Goal: Task Accomplishment & Management: Complete application form

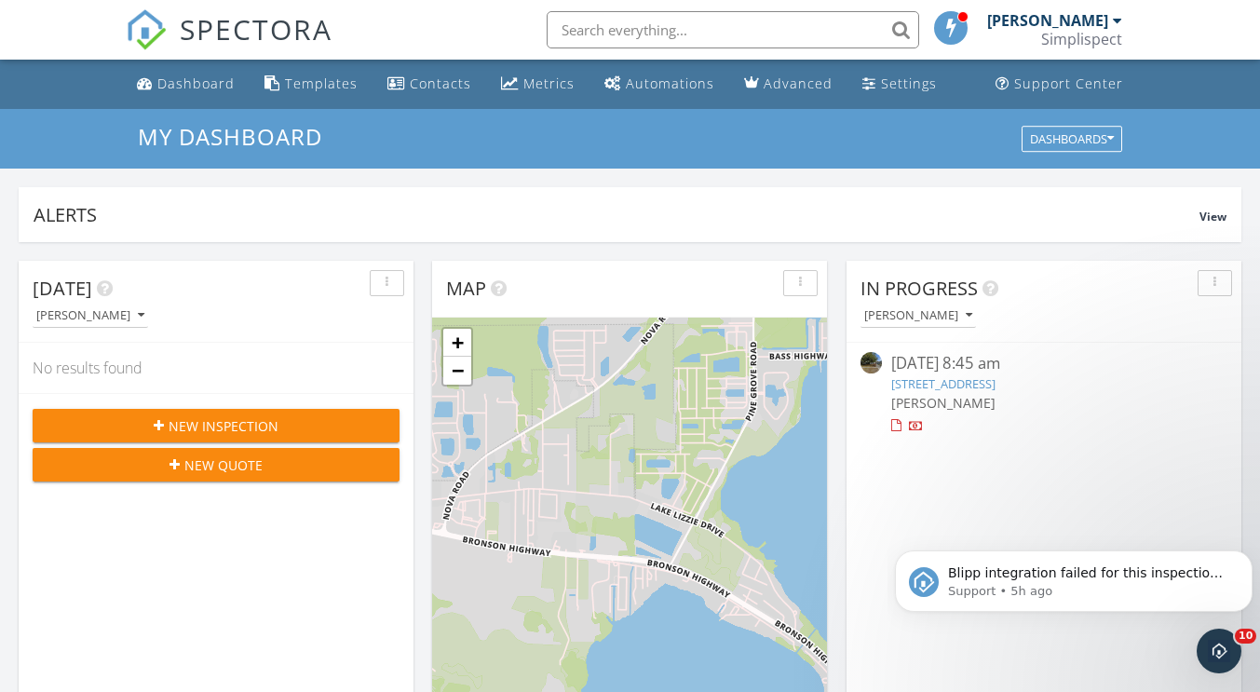
click at [255, 417] on span "New Inspection" at bounding box center [224, 426] width 110 height 20
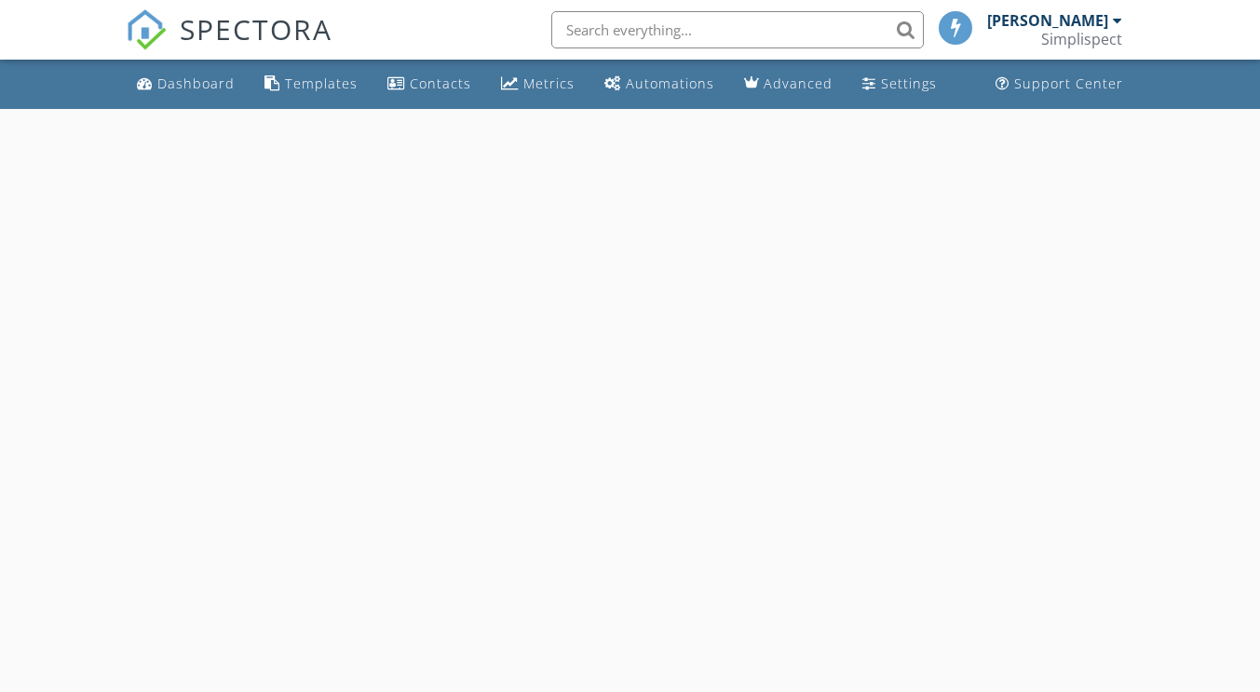
select select "8"
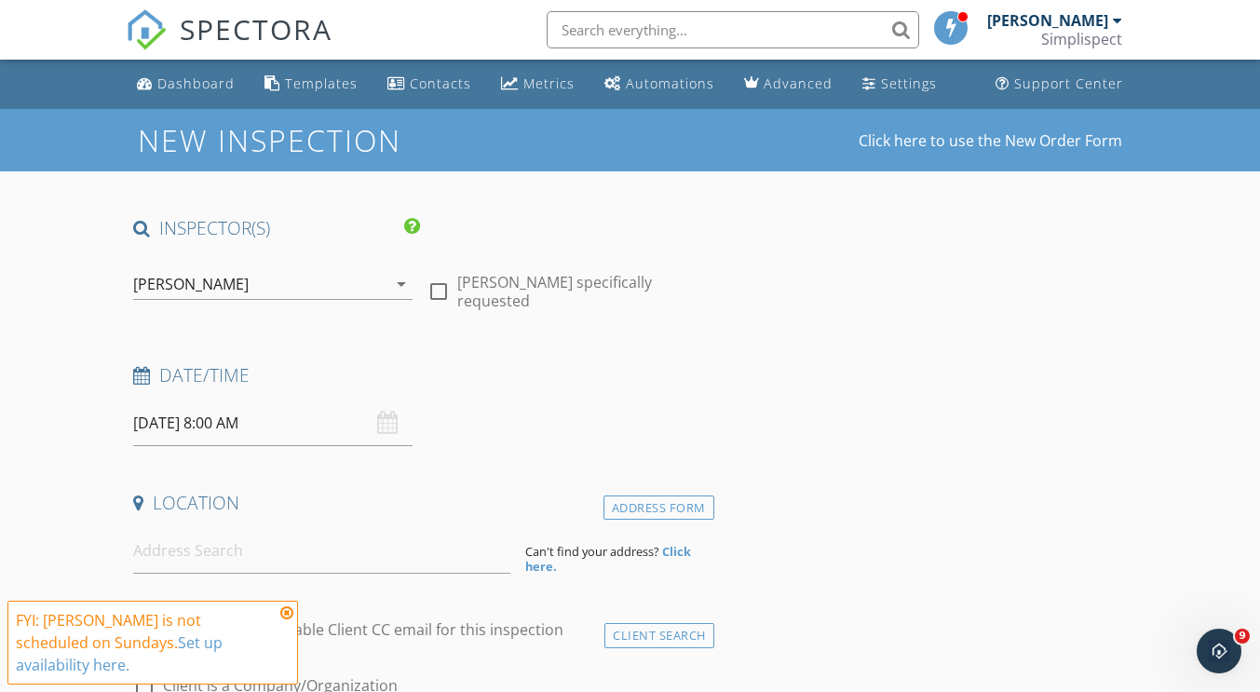
click at [293, 417] on input "09/28/2025 8:00 AM" at bounding box center [272, 424] width 279 height 46
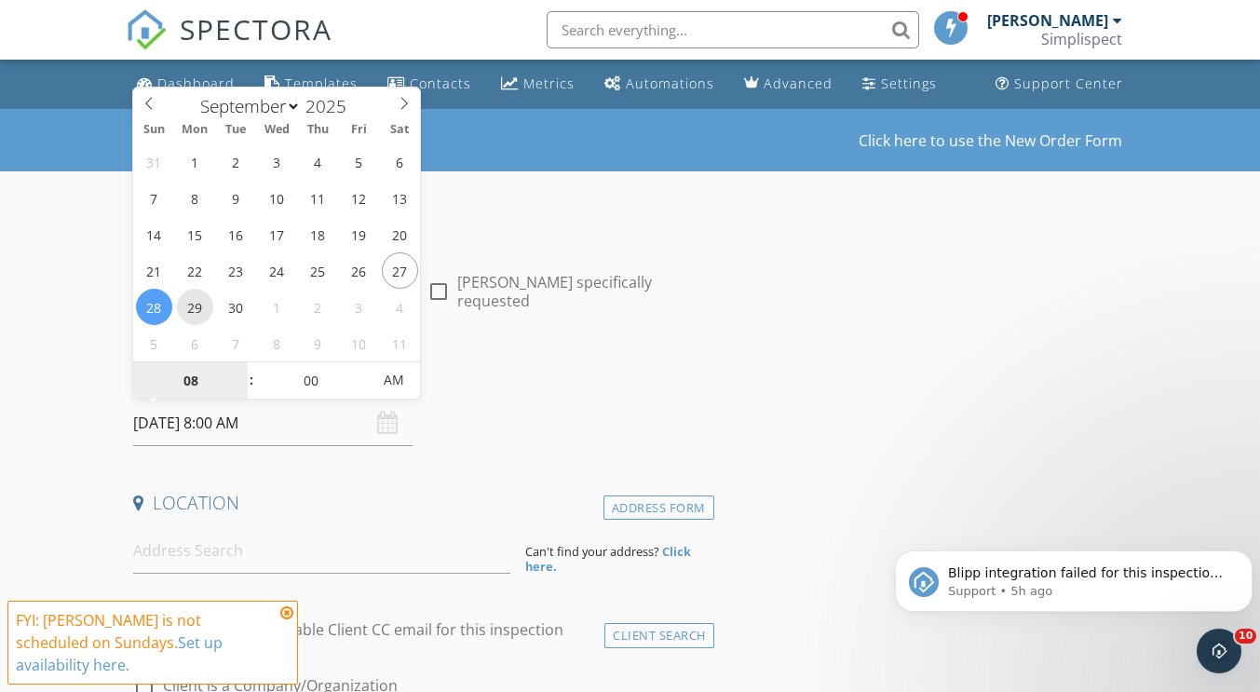
type input "09/29/2025 8:00 AM"
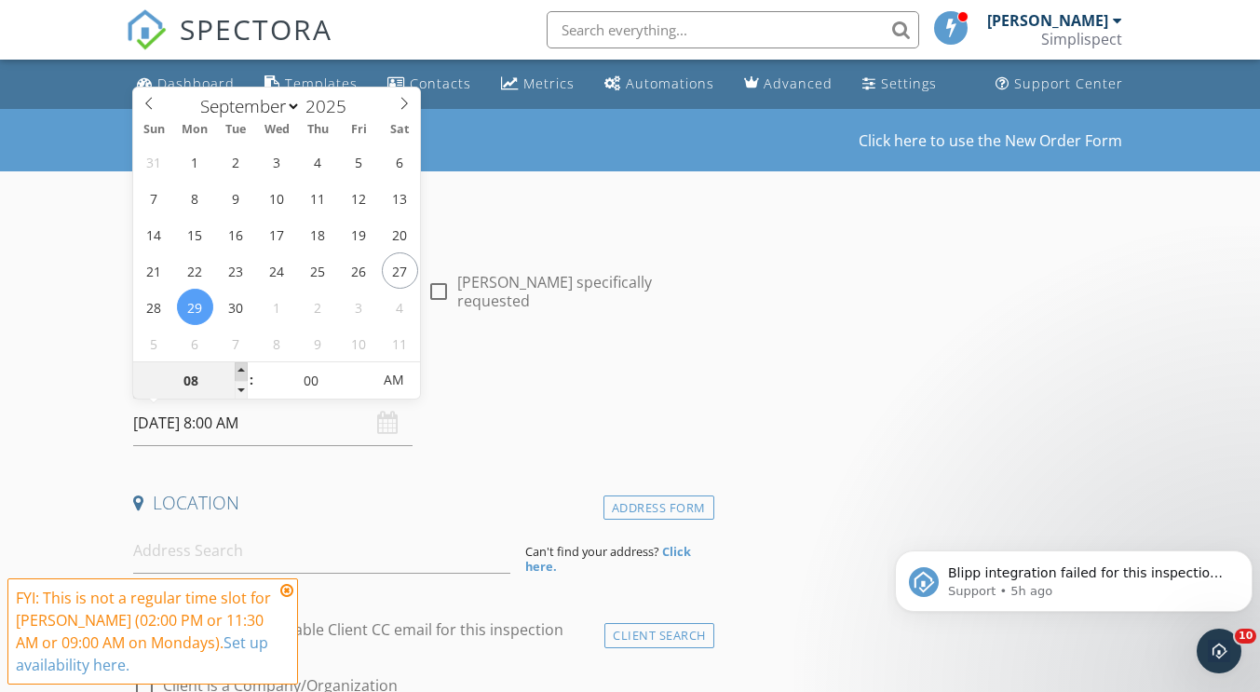
type input "09"
type input "09/29/2025 9:00 AM"
click at [239, 362] on span at bounding box center [241, 371] width 13 height 19
type input "10"
type input "[DATE] 10:00 AM"
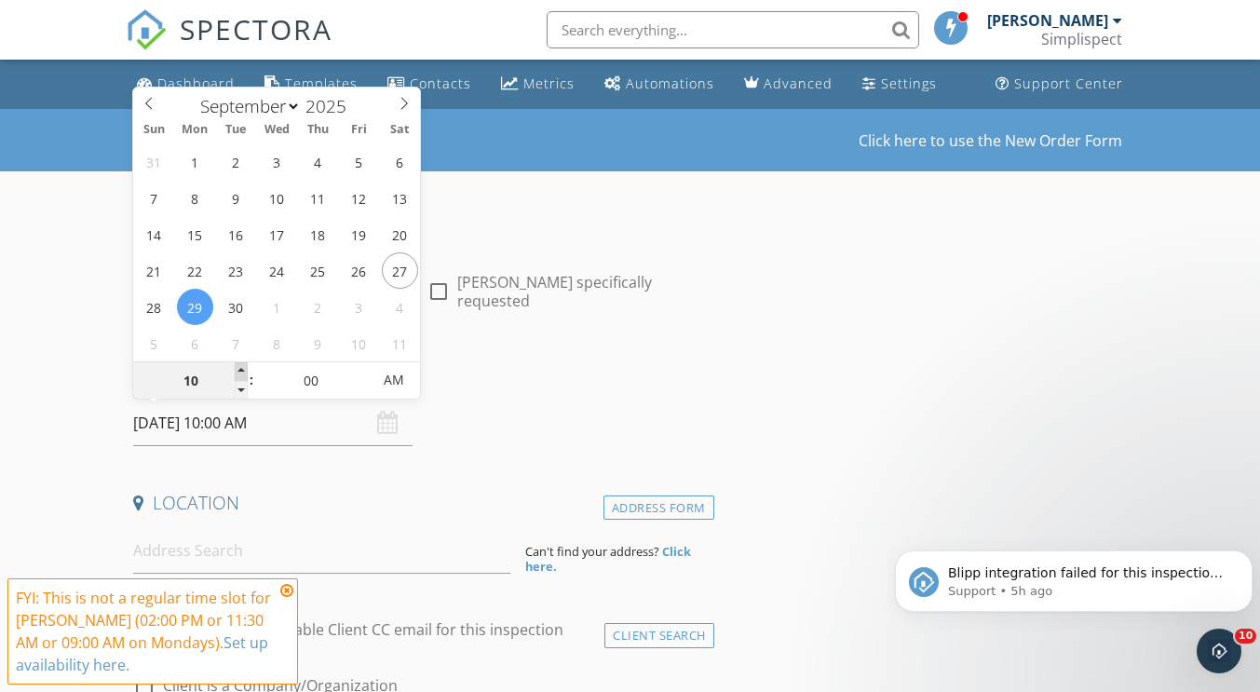
click at [242, 364] on span at bounding box center [241, 371] width 13 height 19
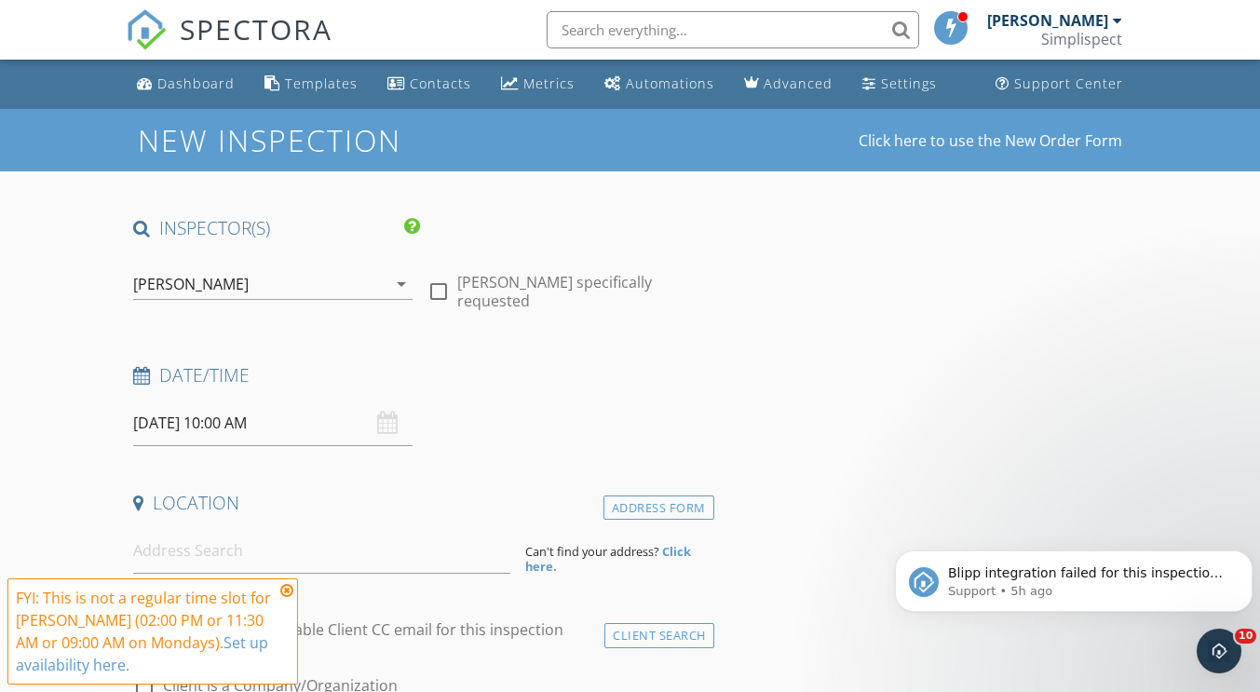
click at [401, 497] on h4 "Location" at bounding box center [419, 503] width 573 height 24
click at [263, 551] on input at bounding box center [321, 551] width 377 height 46
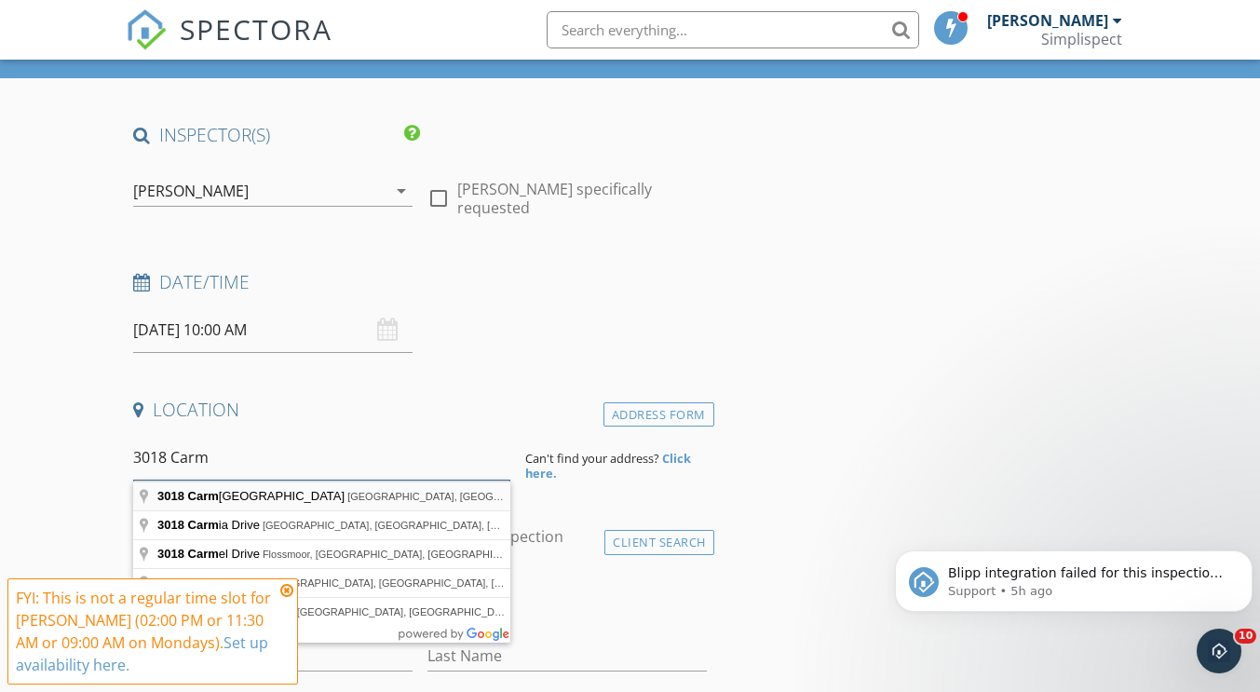
scroll to position [186, 0]
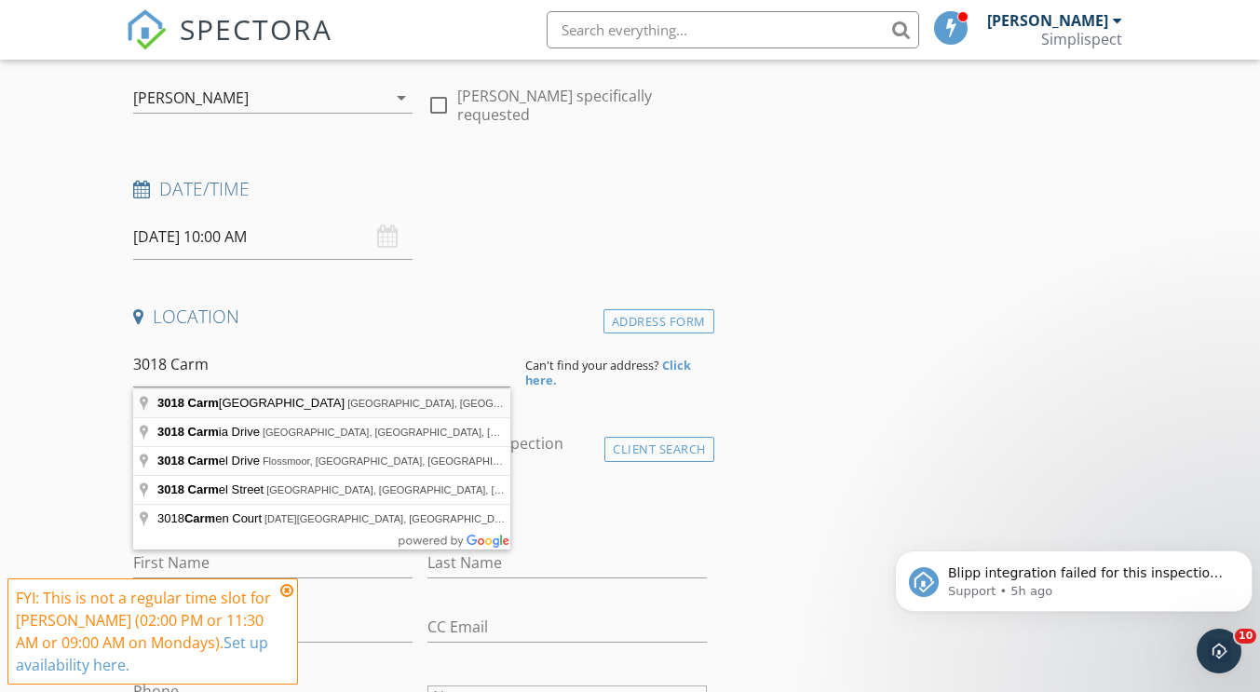
type input "3018 Carmello Avenue, Orlando, FL, USA"
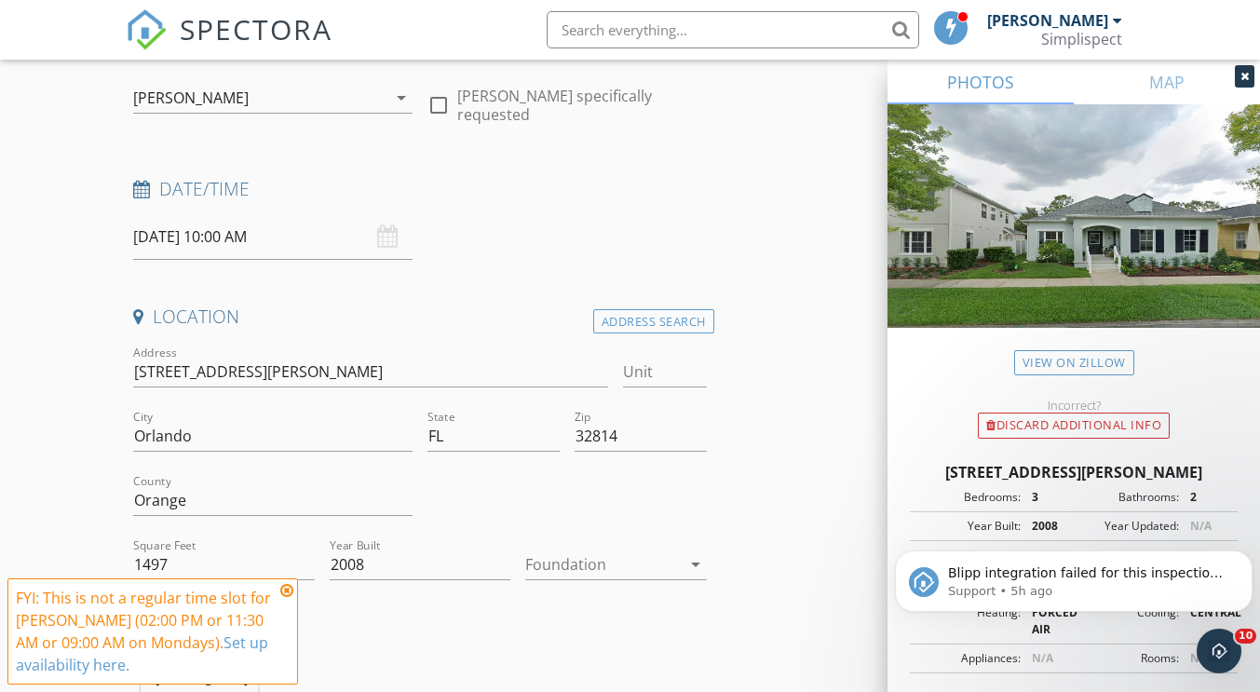
click at [582, 561] on div at bounding box center [602, 565] width 155 height 30
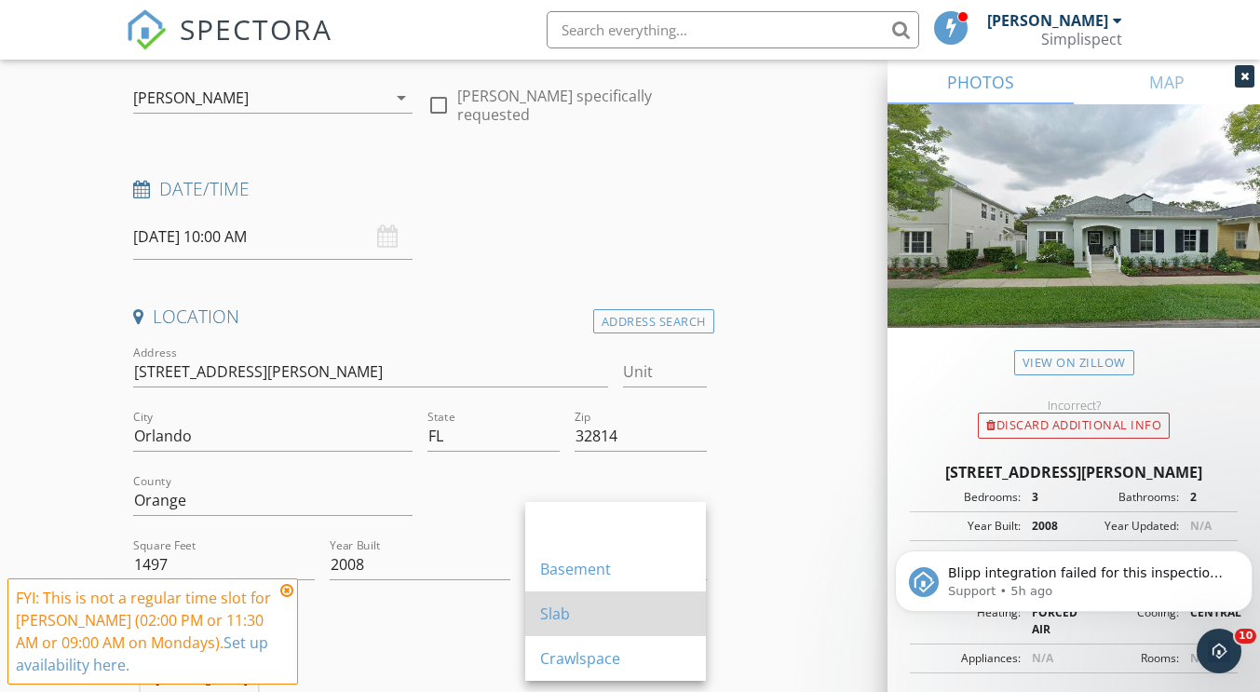
click at [592, 607] on div "Slab" at bounding box center [615, 614] width 151 height 22
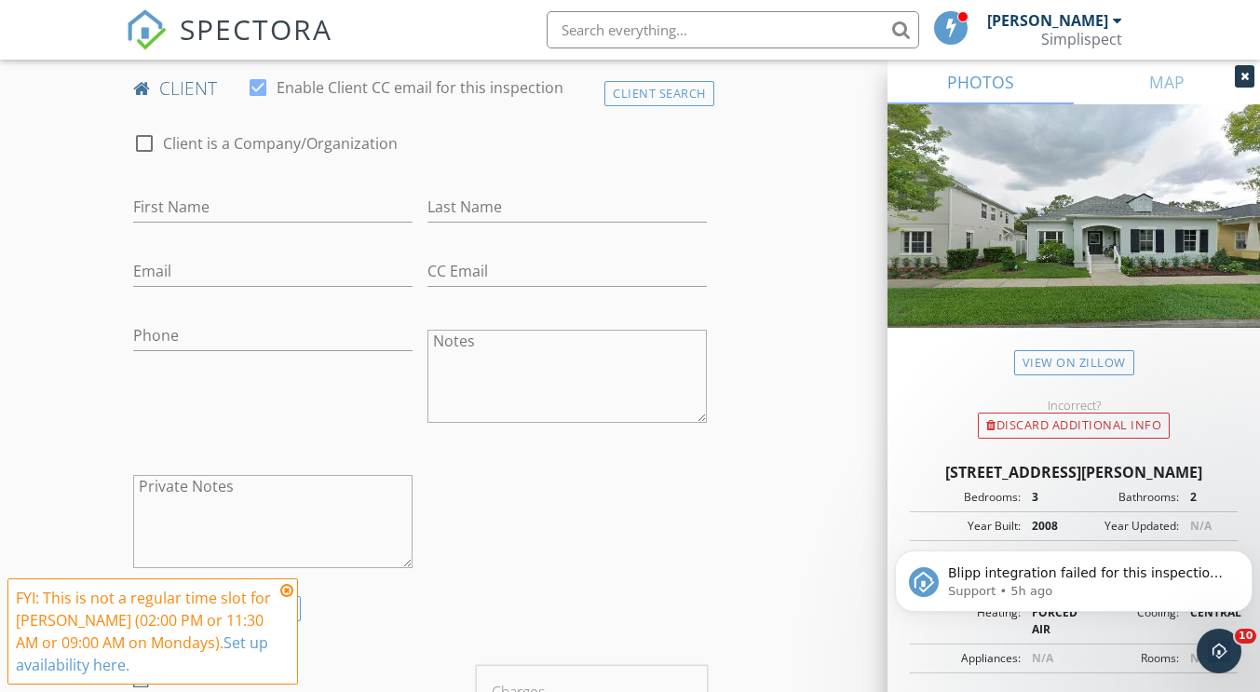
scroll to position [932, 0]
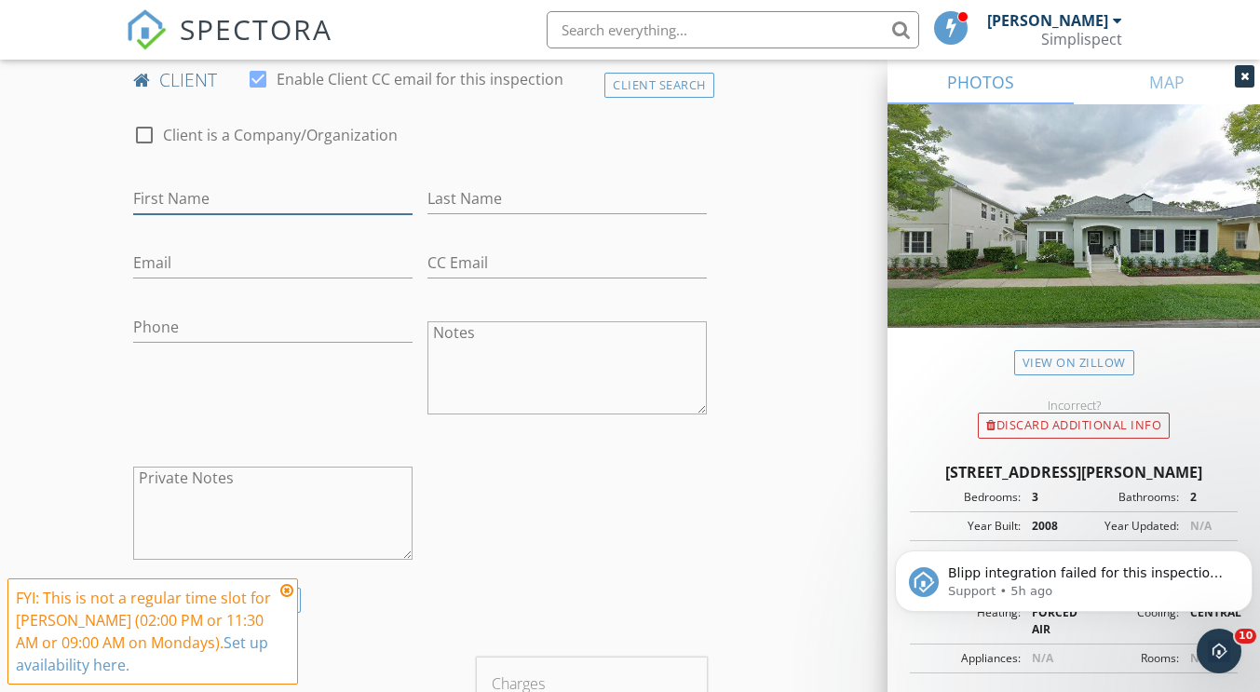
click at [215, 191] on input "First Name" at bounding box center [272, 199] width 279 height 31
type input "Will"
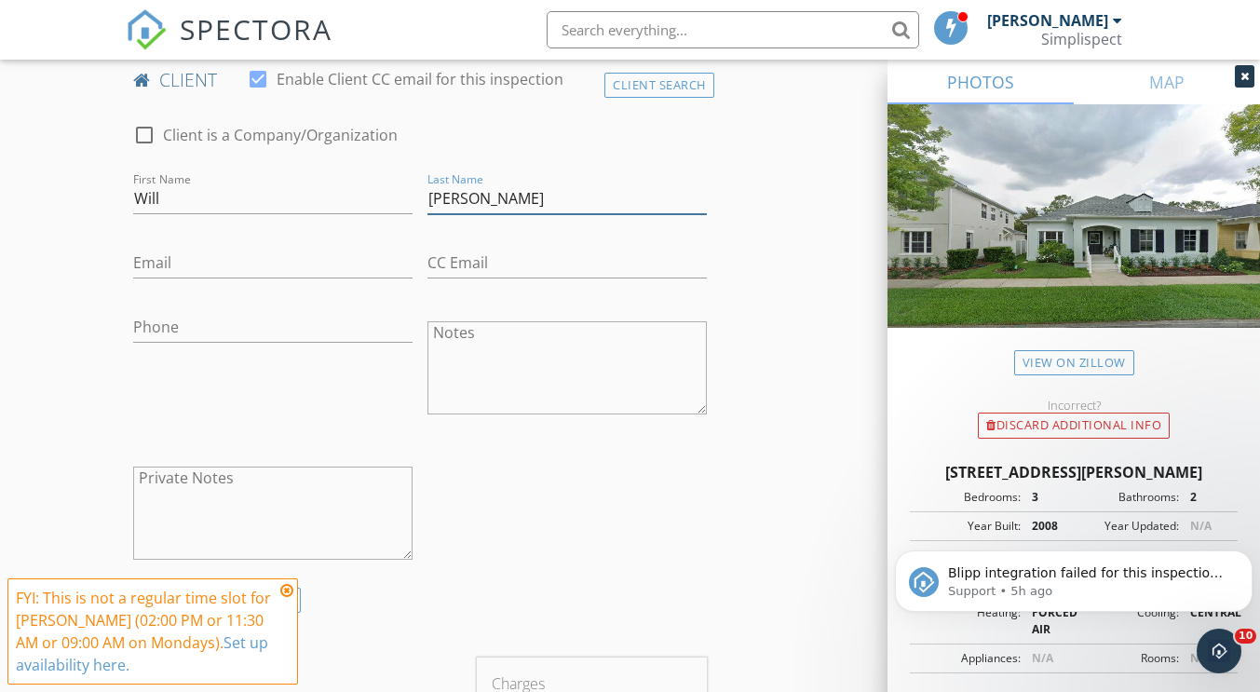
type input "Conniff"
click at [195, 258] on input "Email" at bounding box center [272, 263] width 279 height 31
click at [160, 319] on input "Phone" at bounding box center [272, 327] width 279 height 31
type input "502-773-0588"
click at [219, 265] on input "Email" at bounding box center [272, 263] width 279 height 31
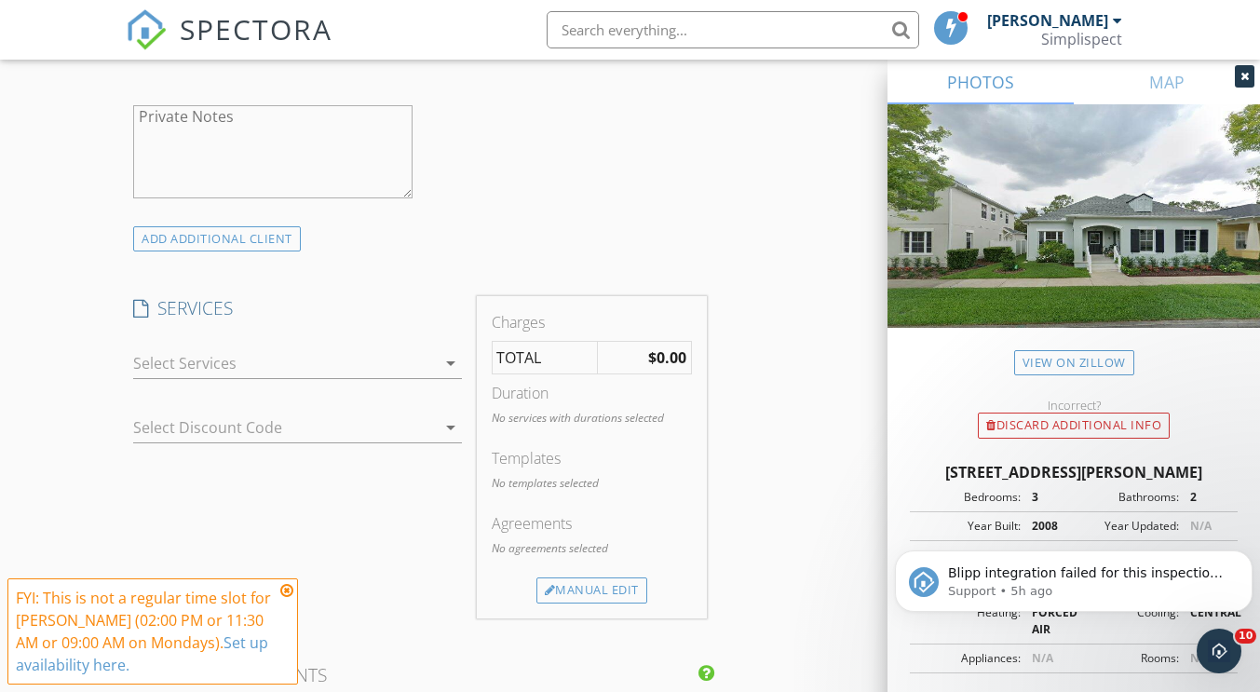
scroll to position [1304, 0]
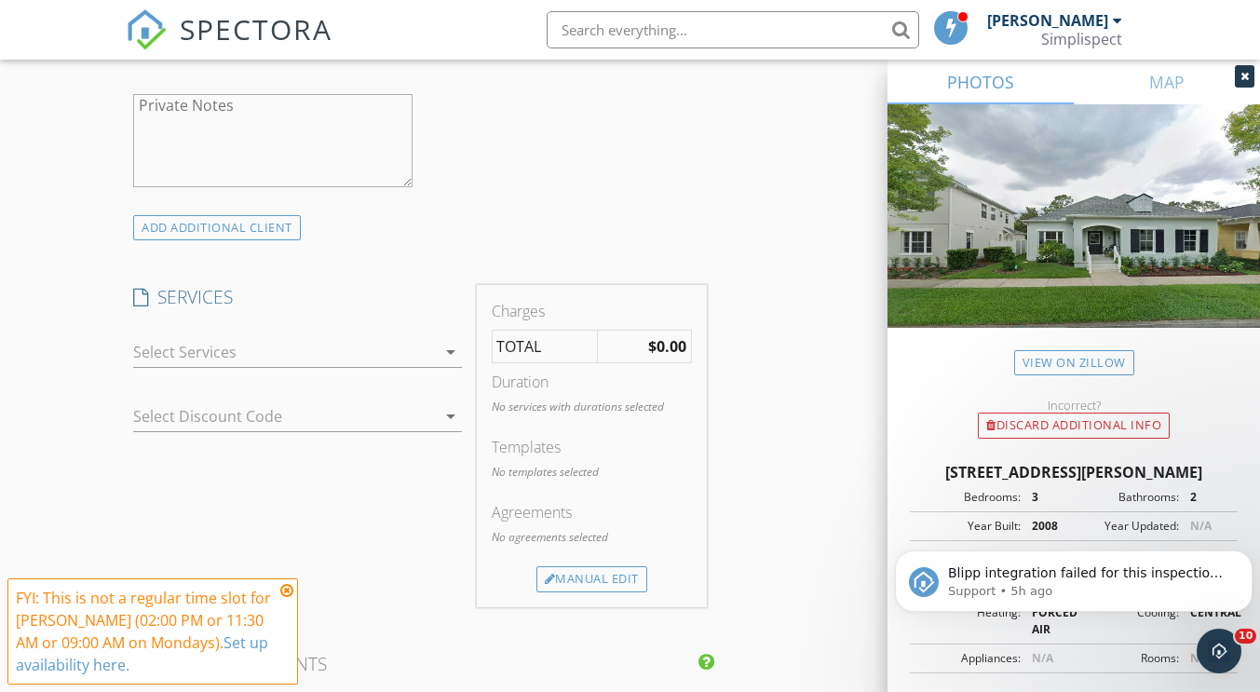
type input "wjconniff@gmail.com"
click at [377, 354] on div at bounding box center [284, 352] width 302 height 30
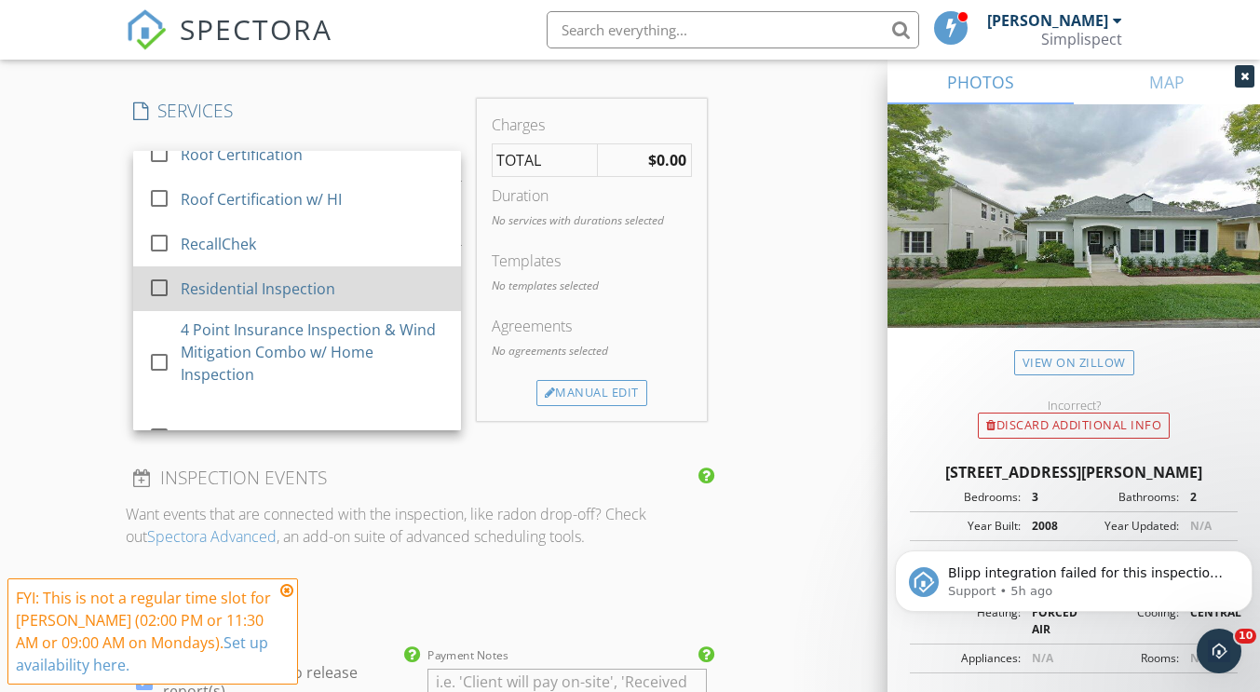
scroll to position [466, 0]
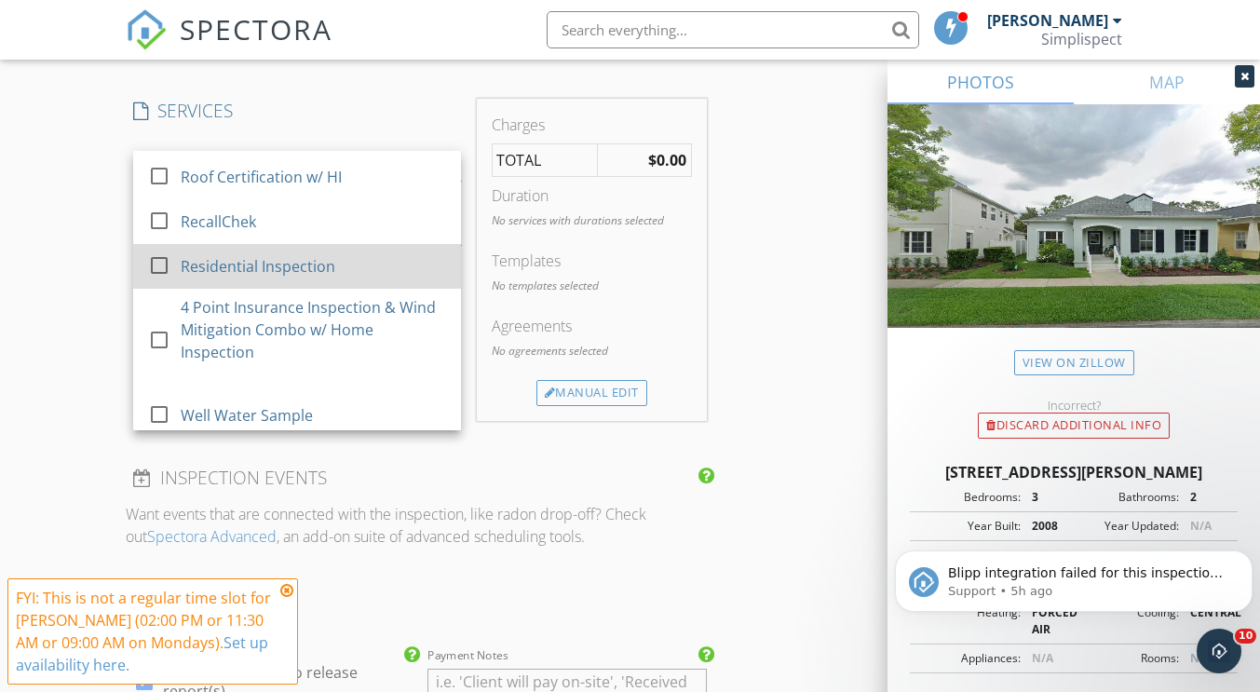
click at [165, 265] on div at bounding box center [159, 266] width 32 height 32
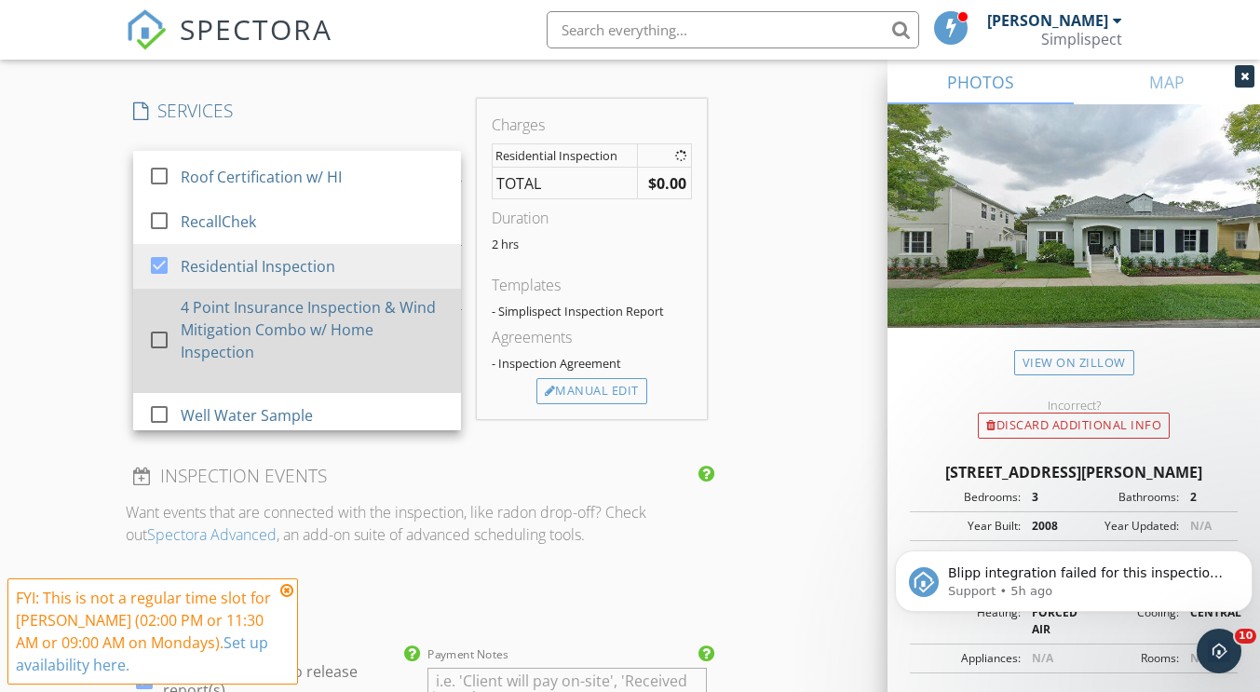
click at [160, 338] on div at bounding box center [159, 340] width 32 height 32
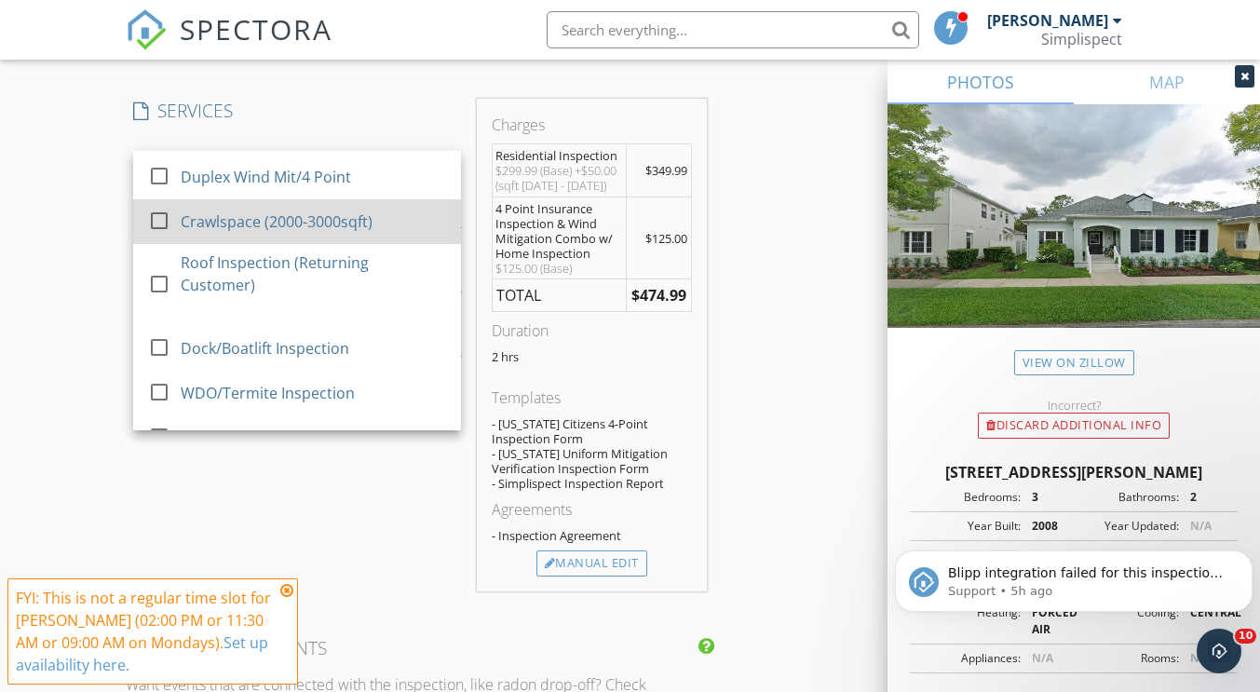
scroll to position [932, 0]
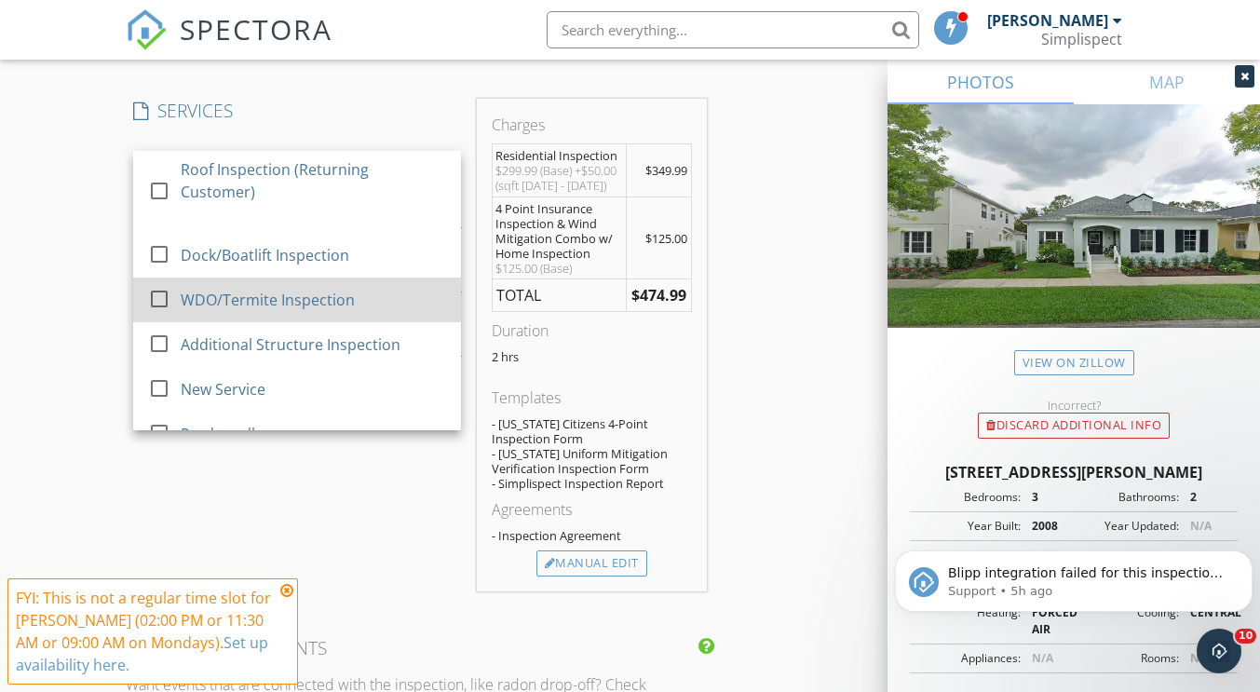
click at [170, 300] on div at bounding box center [159, 299] width 32 height 32
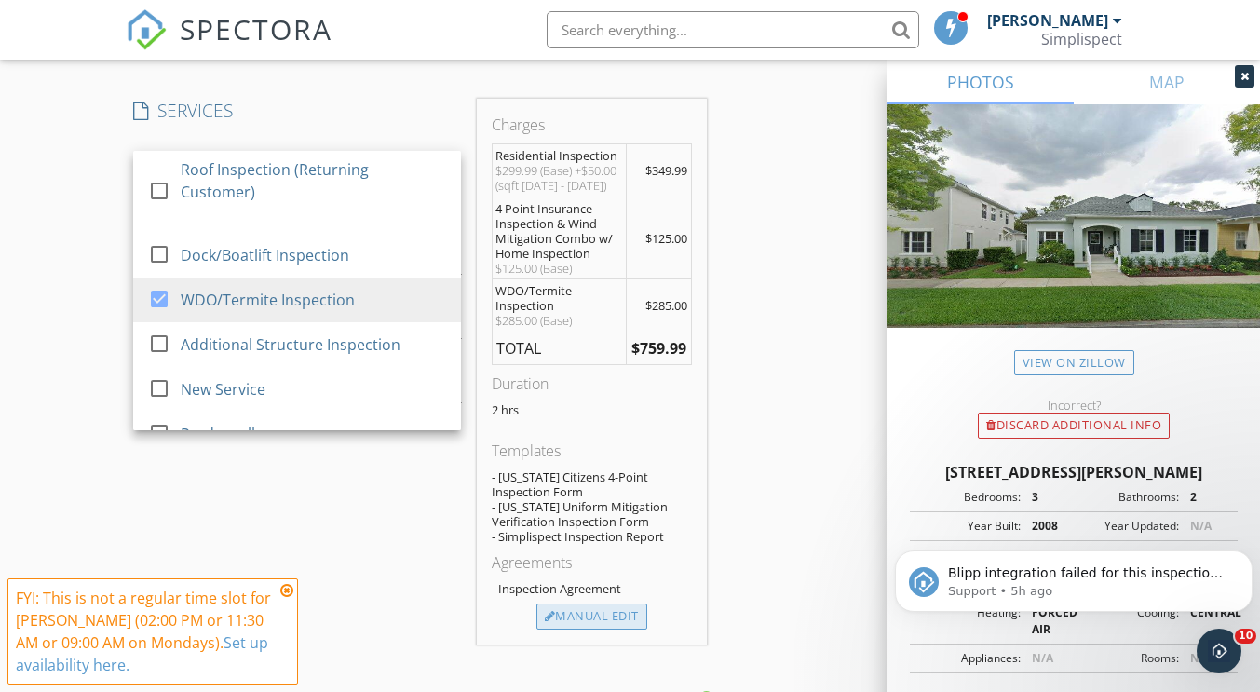
click at [628, 615] on div "Manual Edit" at bounding box center [592, 617] width 111 height 26
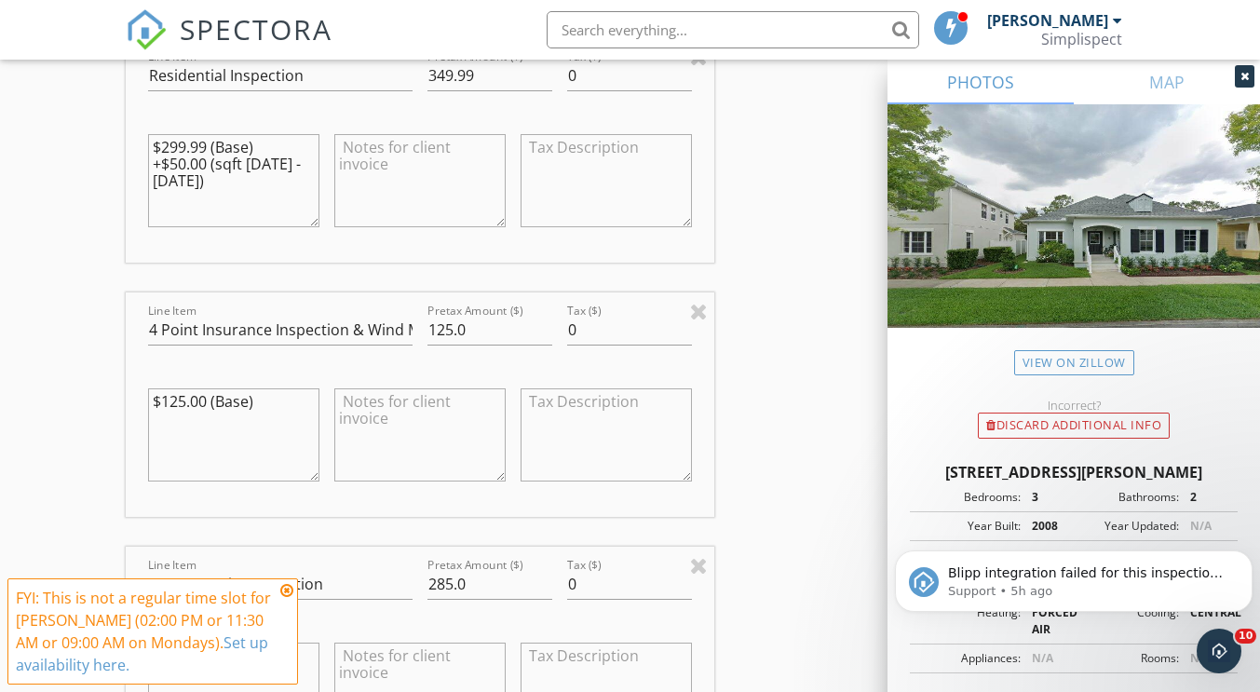
scroll to position [1863, 0]
drag, startPoint x: 480, startPoint y: 581, endPoint x: 426, endPoint y: 588, distance: 54.4
click at [426, 588] on div "Pretax Amount ($) 285.0" at bounding box center [490, 585] width 140 height 64
type input "125"
click at [774, 530] on div "INSPECTOR(S) check_box Jesse Hastings PRIMARY check_box_outline_blank Seth Hans…" at bounding box center [630, 436] width 1008 height 4166
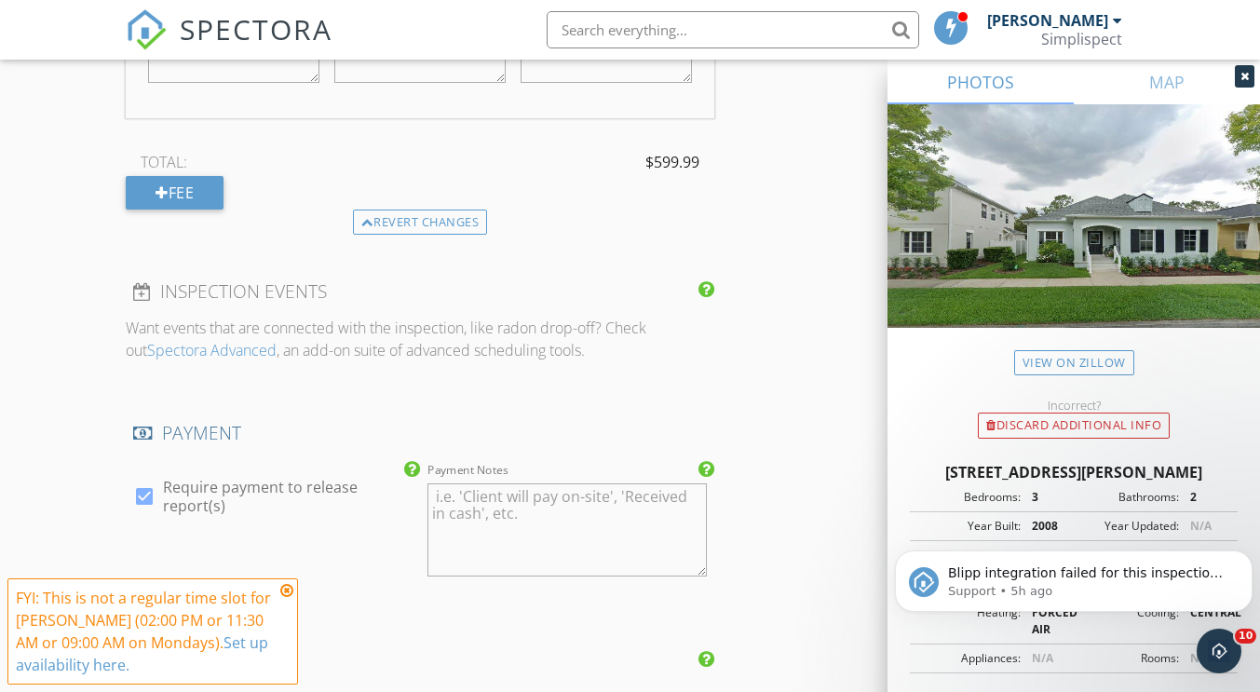
scroll to position [2701, 0]
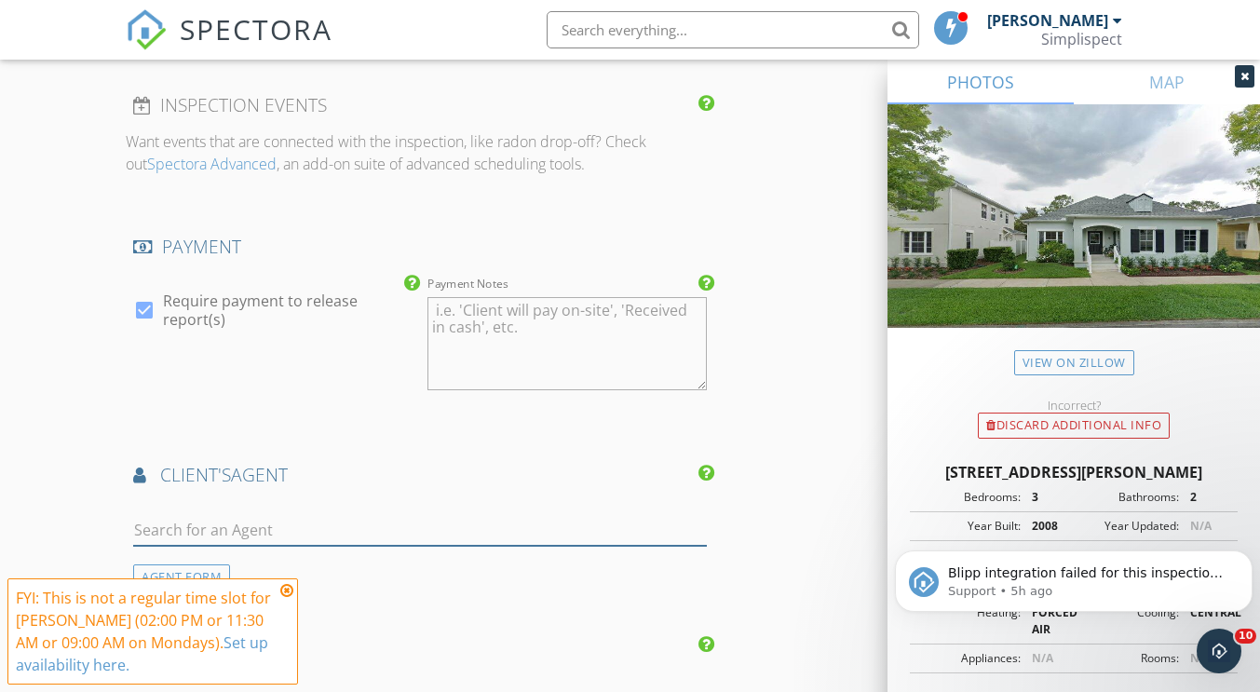
click at [469, 526] on input "text" at bounding box center [419, 530] width 573 height 31
type input "jes"
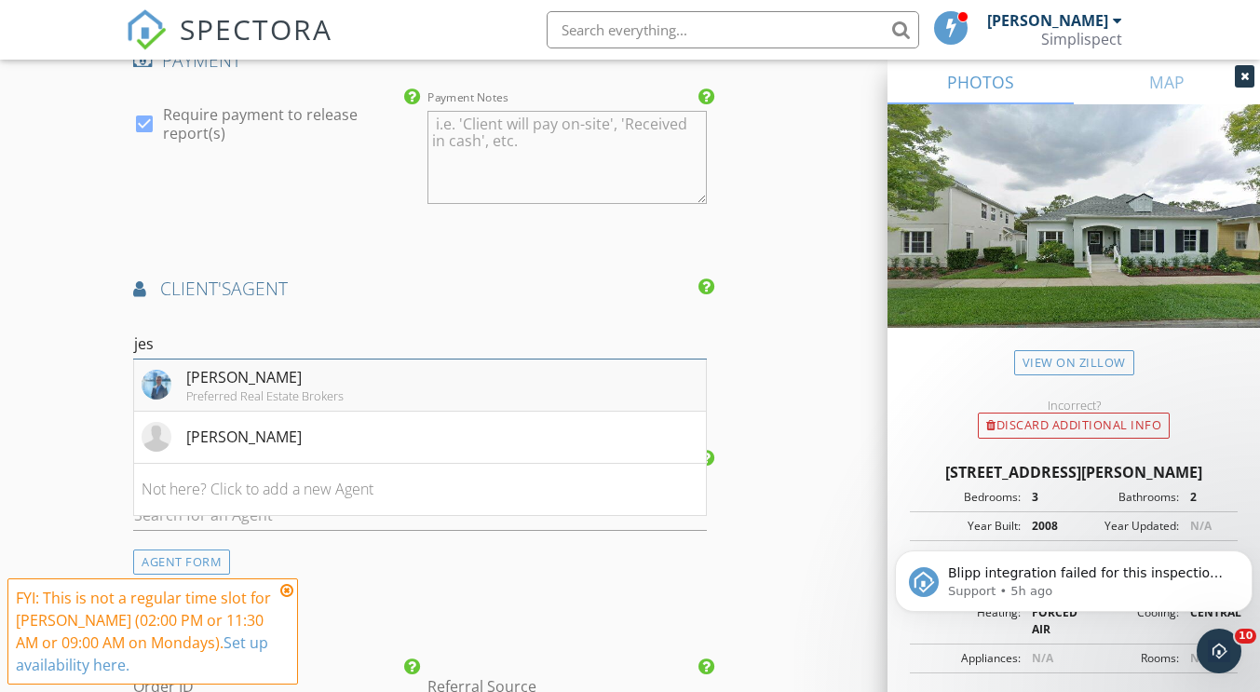
scroll to position [2981, 0]
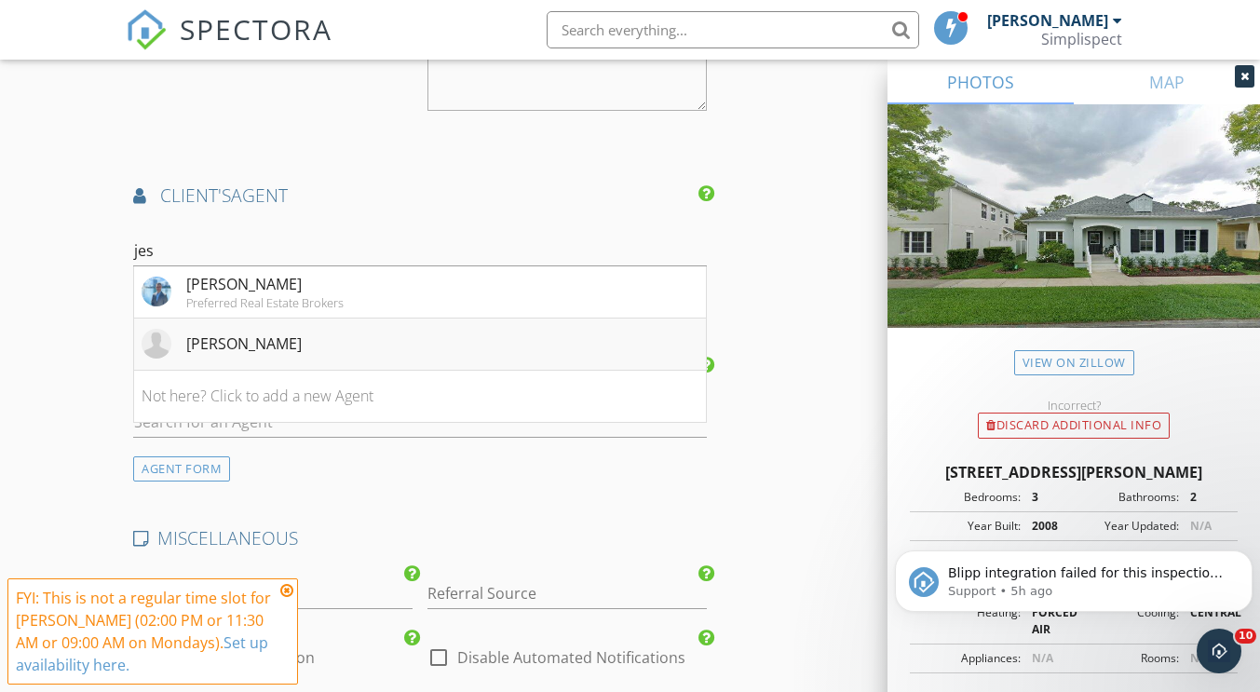
click at [335, 349] on li "Jessica Gardner" at bounding box center [419, 345] width 571 height 52
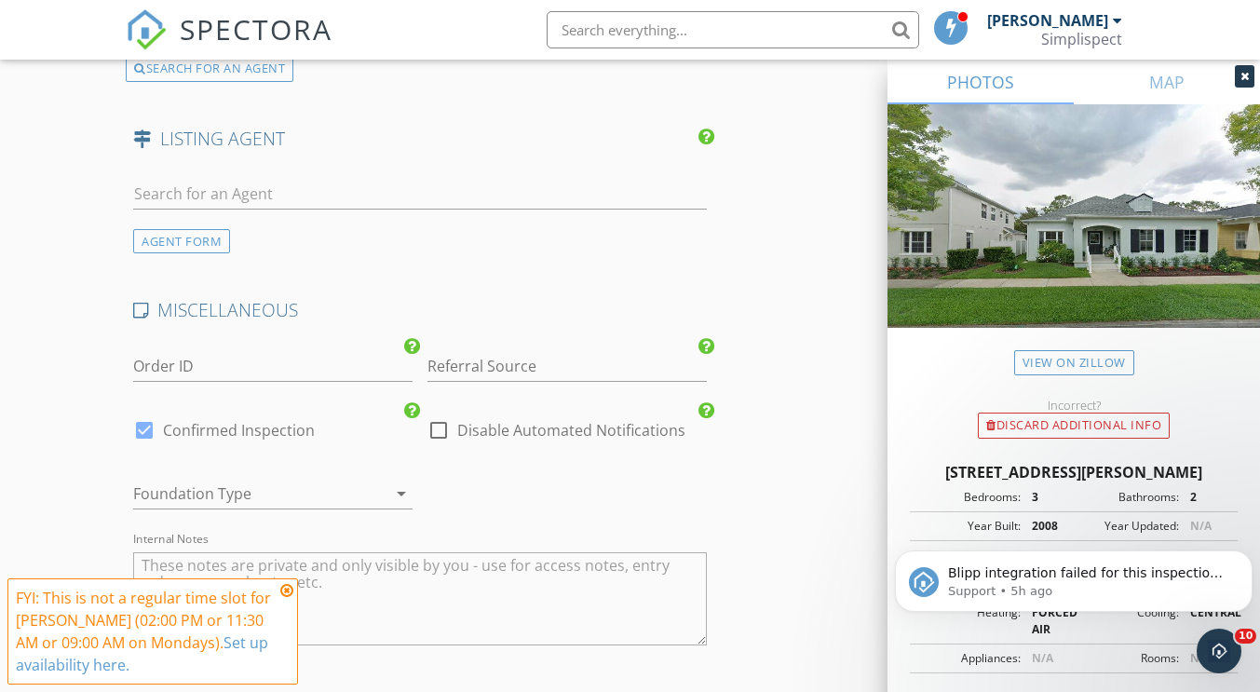
scroll to position [4158, 0]
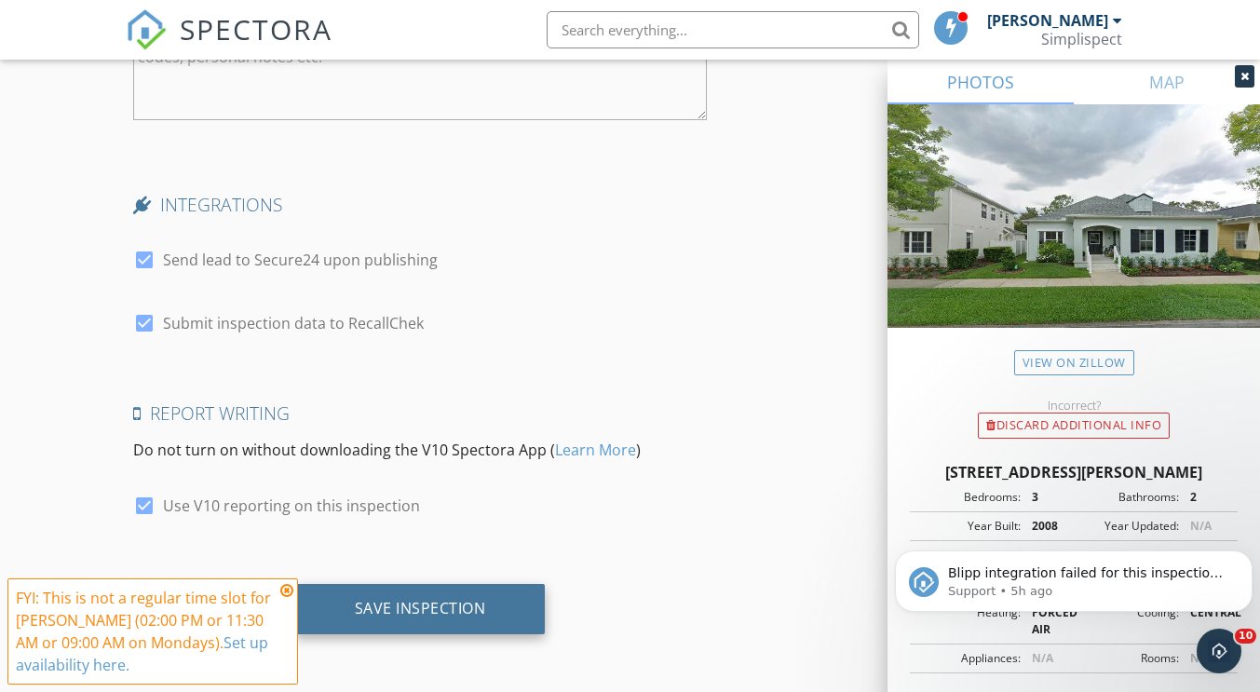
click at [468, 612] on div "Save Inspection" at bounding box center [420, 608] width 131 height 19
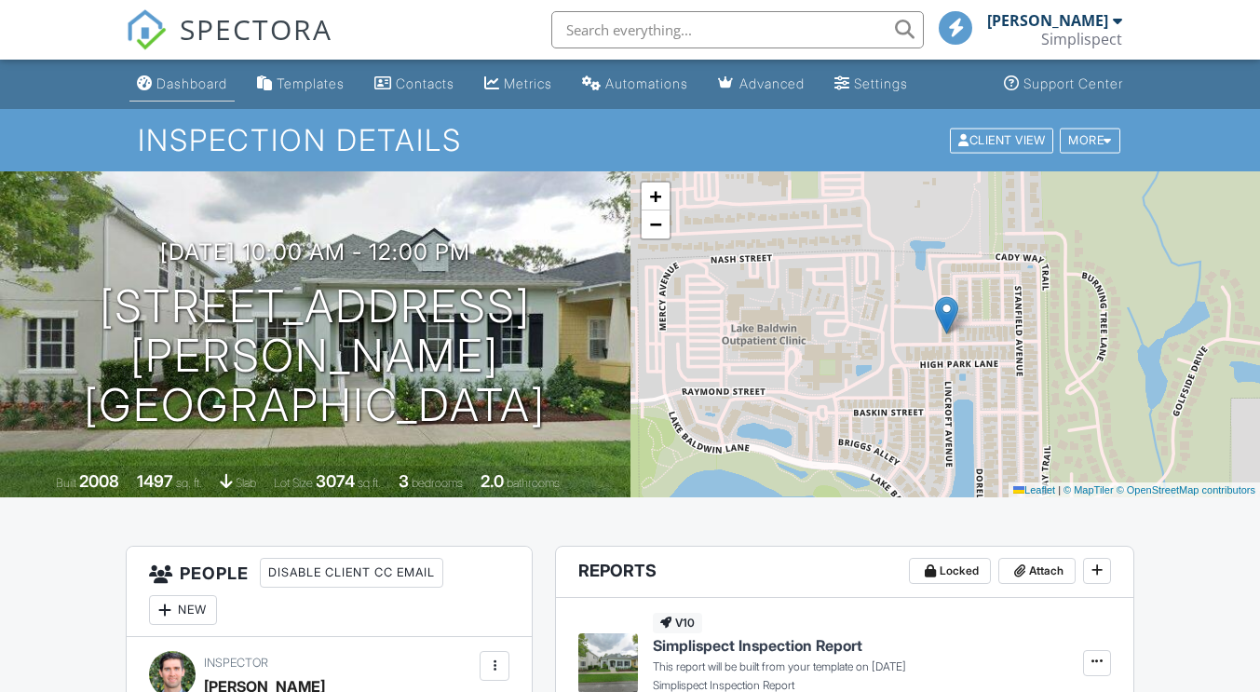
click at [180, 88] on div "Dashboard" at bounding box center [191, 83] width 71 height 16
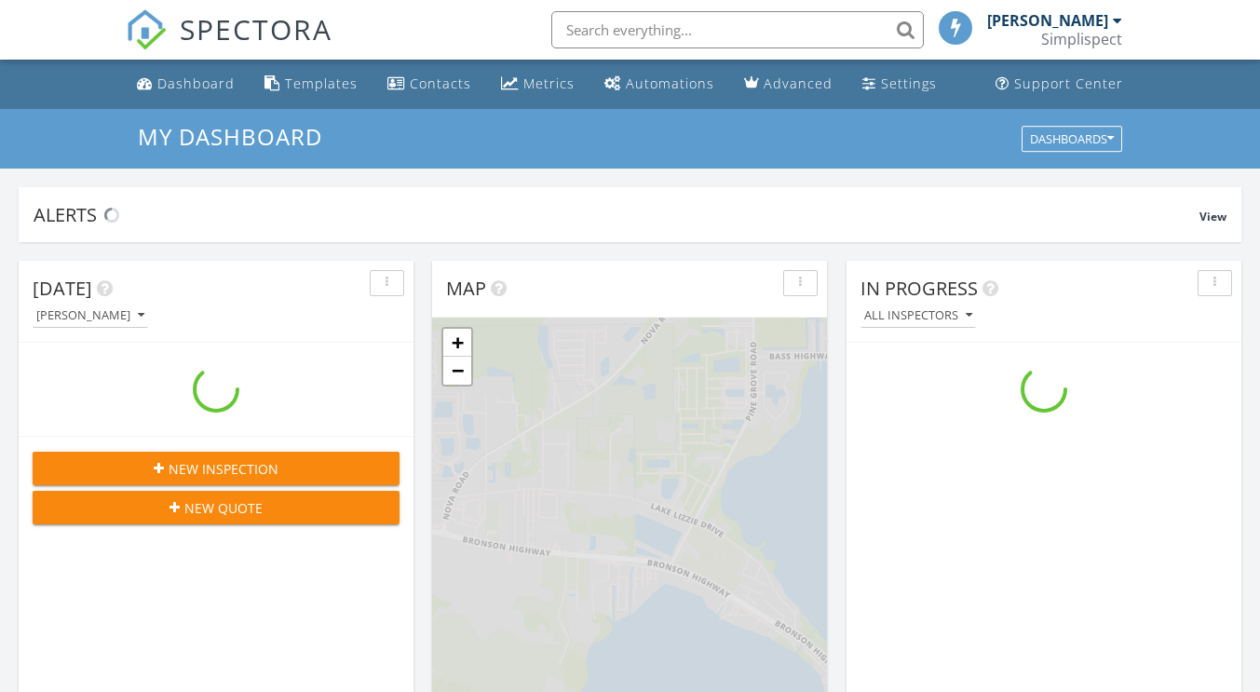
scroll to position [1724, 1289]
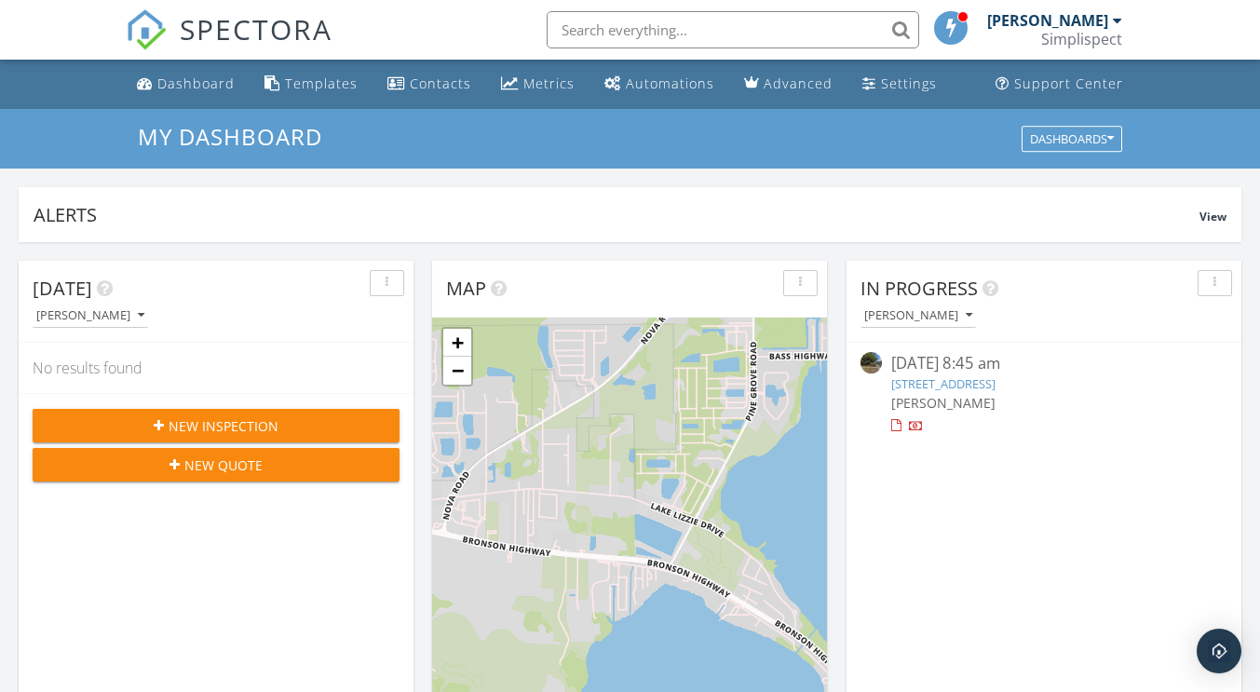
click at [237, 424] on span "New Inspection" at bounding box center [224, 426] width 110 height 20
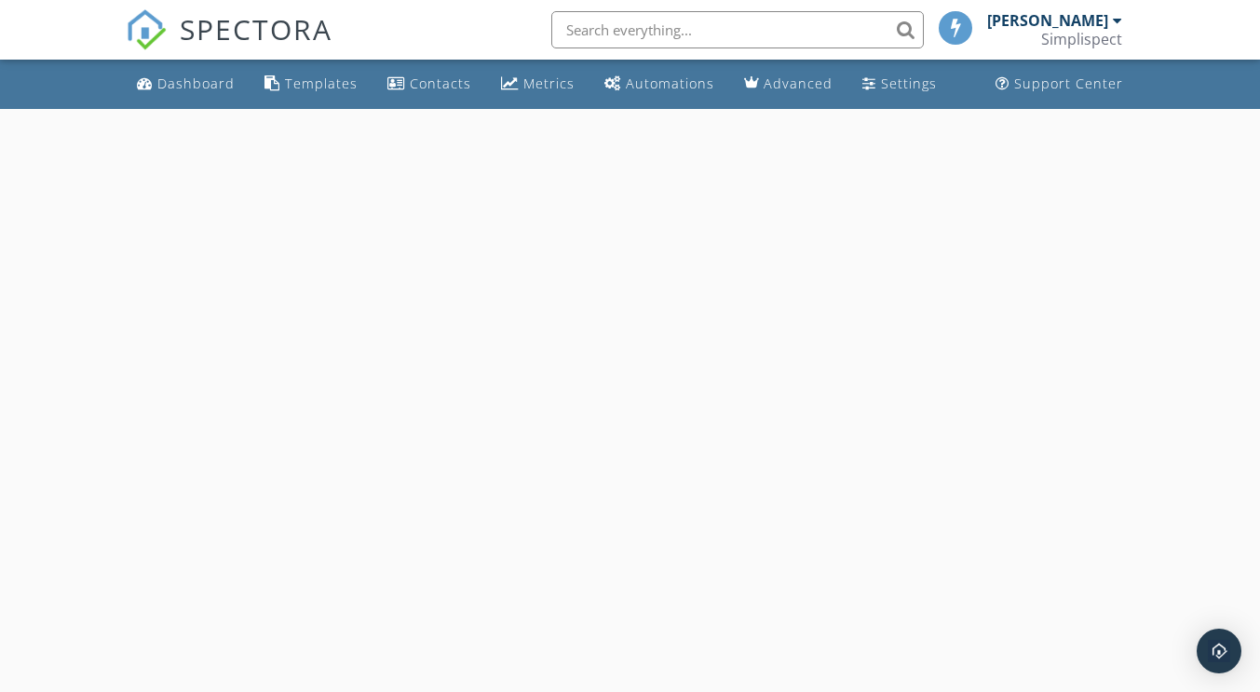
select select "8"
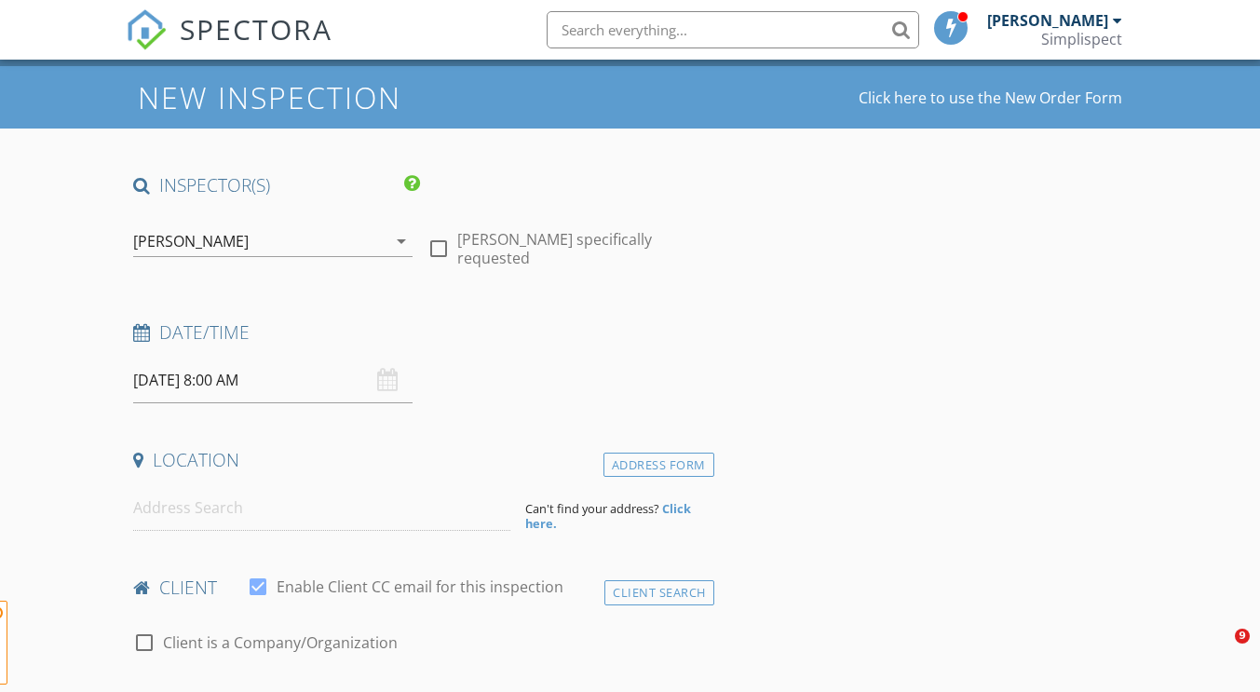
scroll to position [93, 0]
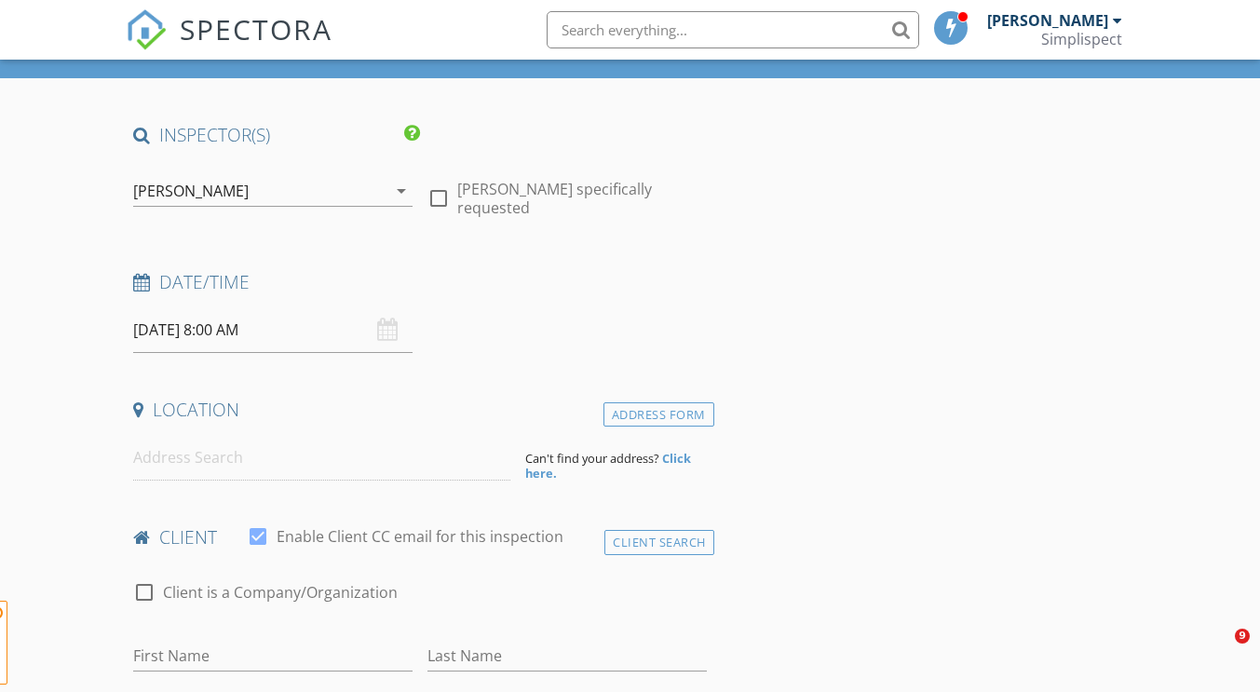
click at [308, 323] on input "[DATE] 8:00 AM" at bounding box center [272, 330] width 279 height 46
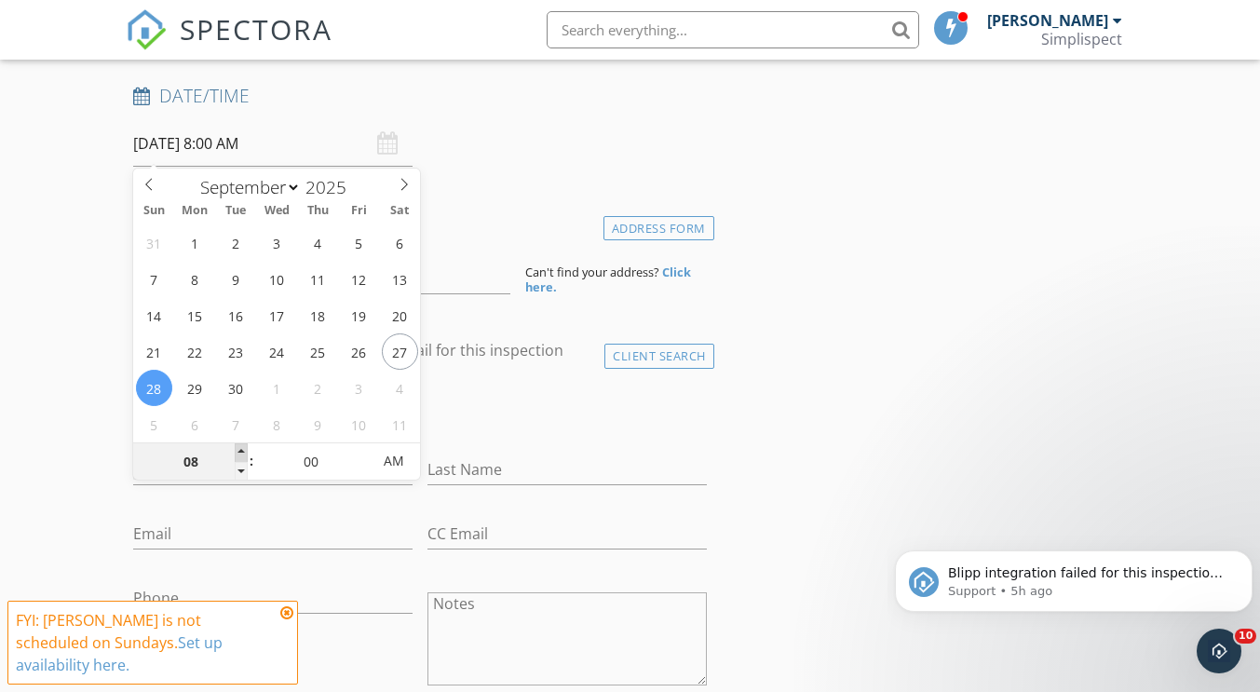
scroll to position [0, 0]
type input "09/29/2025 8:00 AM"
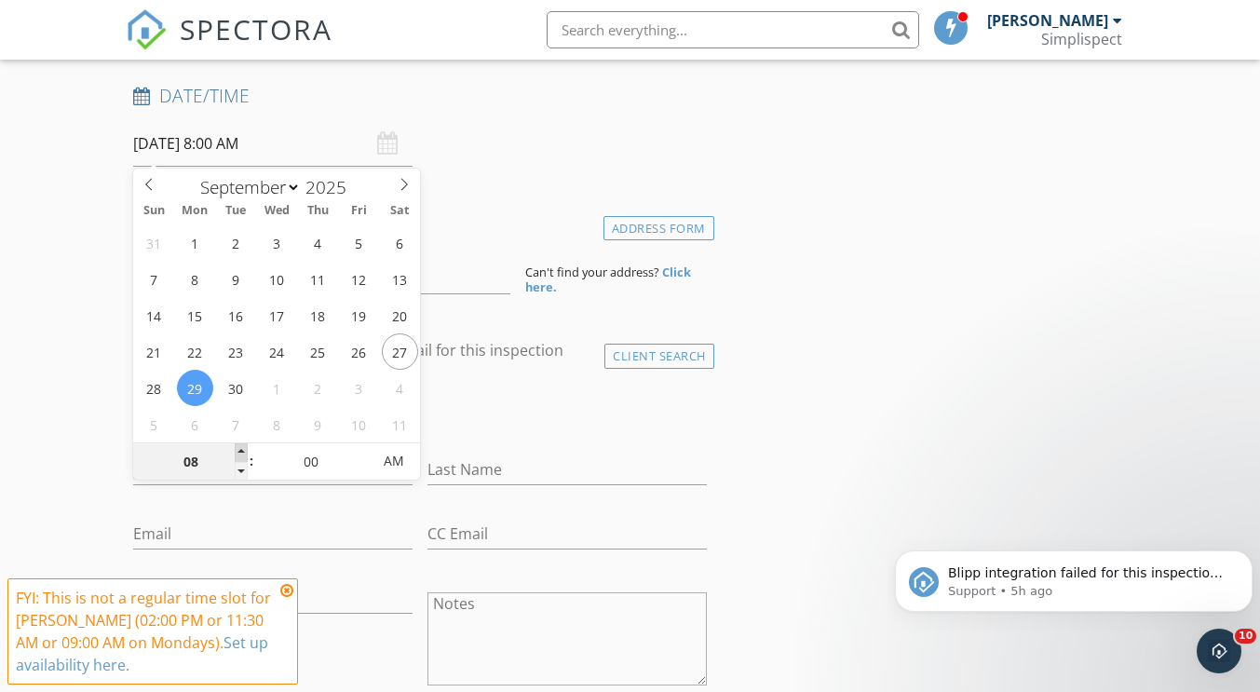
type input "09"
type input "09/29/2025 9:00 AM"
click at [241, 448] on span at bounding box center [241, 452] width 13 height 19
type input "10"
type input "09/29/2025 10:00 AM"
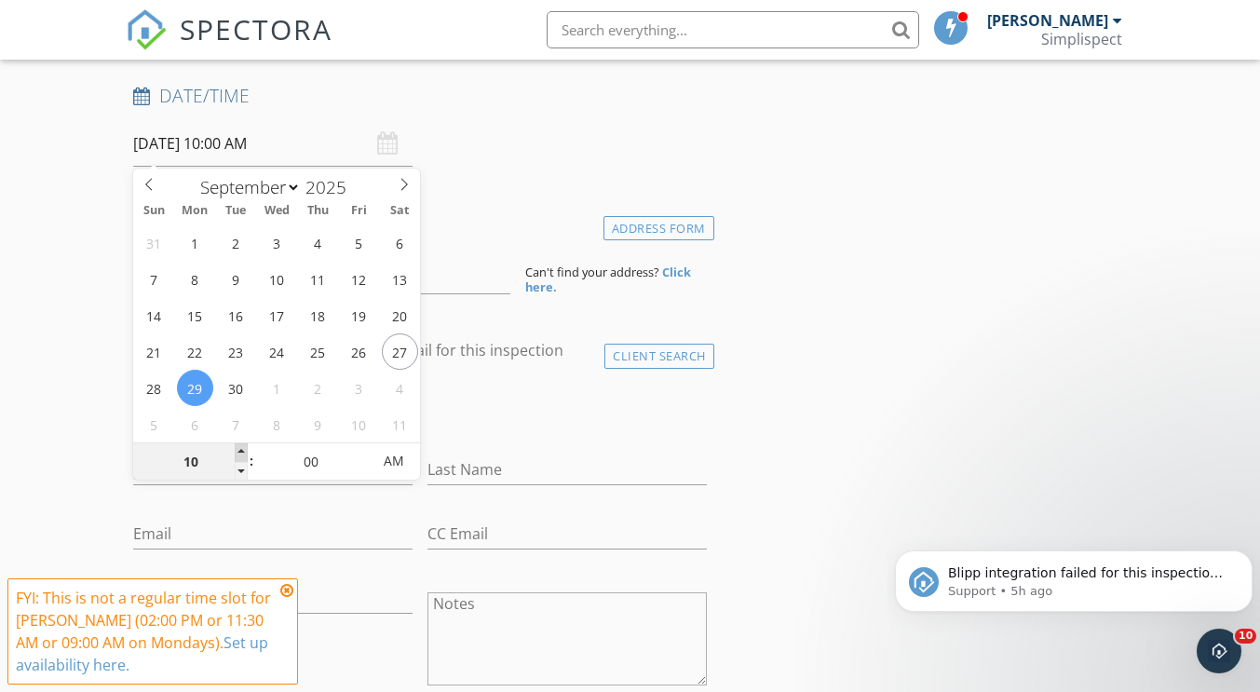
click at [241, 448] on span at bounding box center [241, 452] width 13 height 19
type input "11"
type input "09/29/2025 11:00 AM"
click at [241, 448] on span at bounding box center [241, 452] width 13 height 19
type input "12"
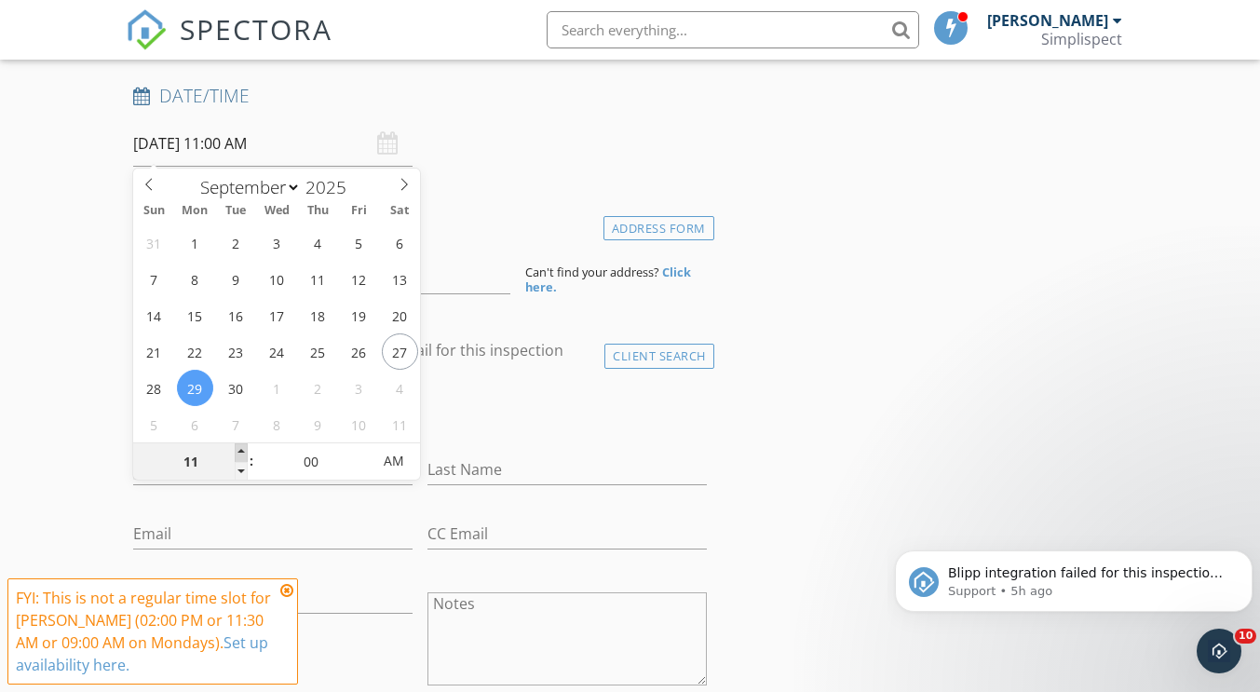
type input "09/29/2025 12:00 PM"
click at [241, 448] on span at bounding box center [241, 452] width 13 height 19
type input "01"
type input "09/29/2025 1:00 PM"
click at [241, 448] on span at bounding box center [241, 452] width 13 height 19
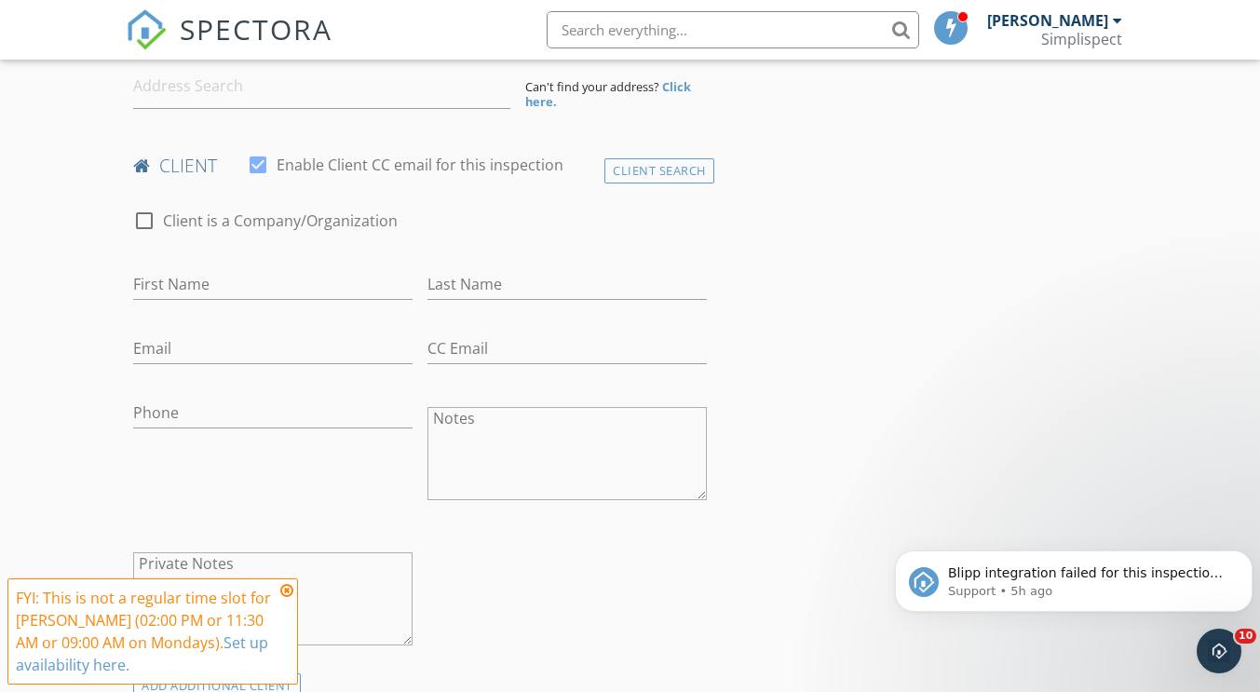
scroll to position [466, 0]
click at [193, 285] on input "First Name" at bounding box center [272, 283] width 279 height 31
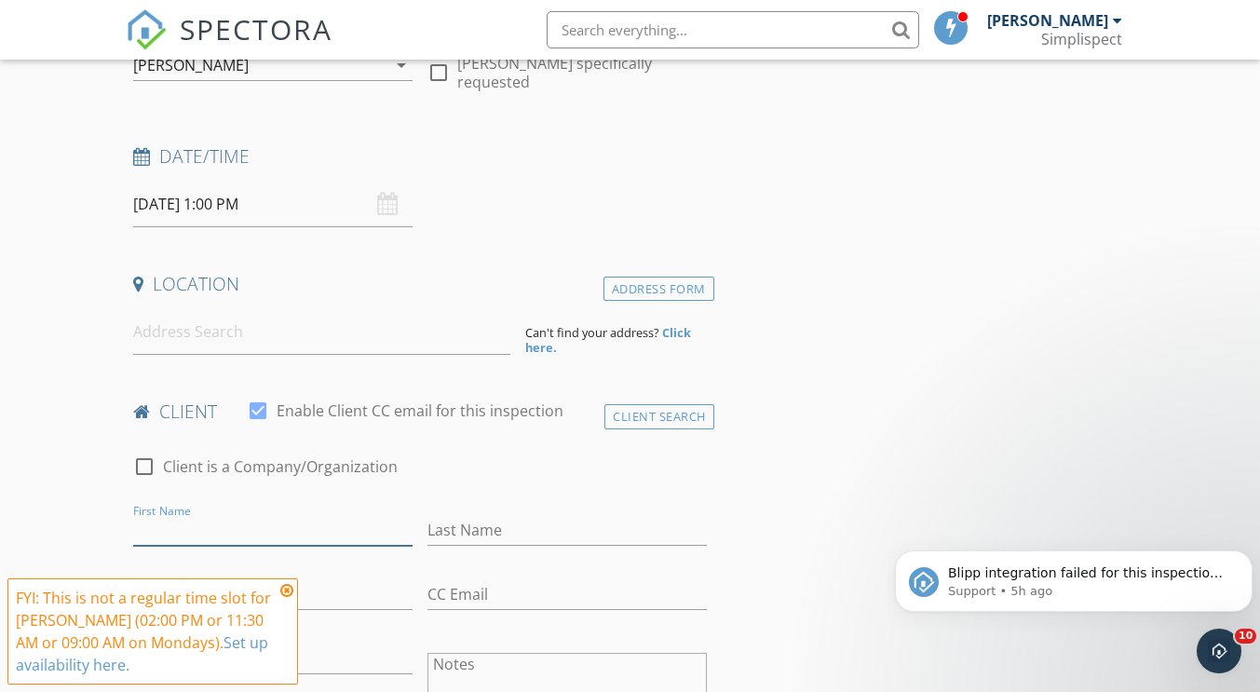
scroll to position [186, 0]
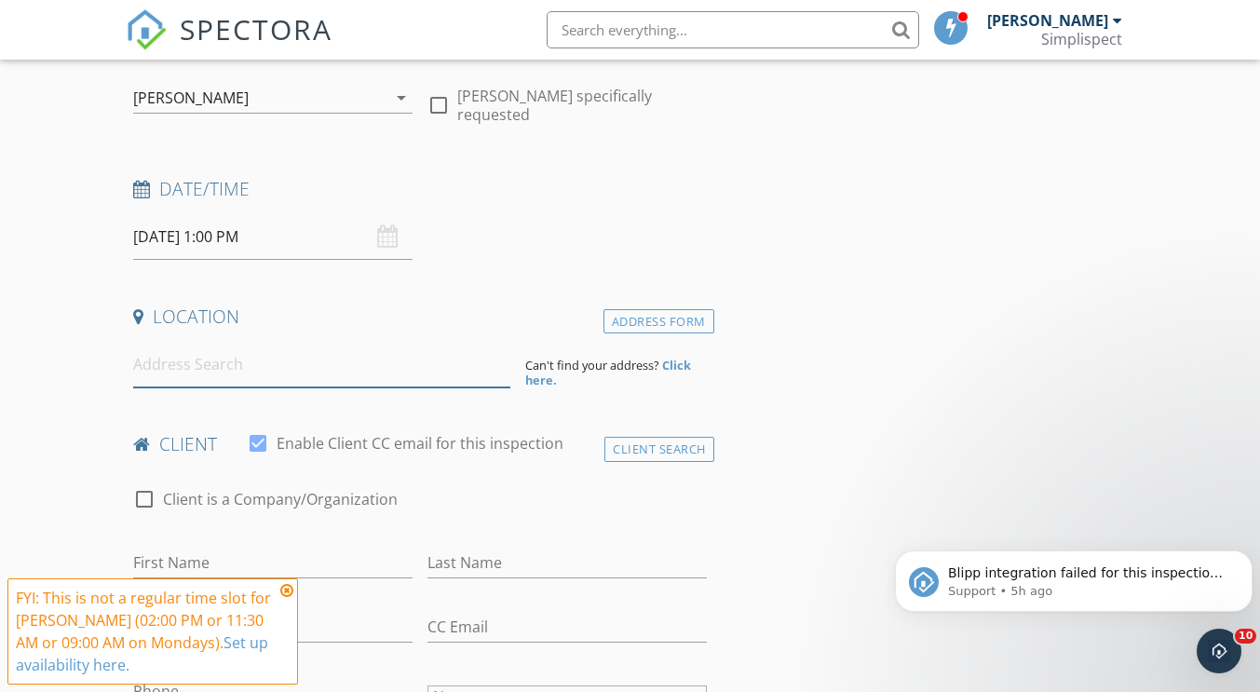
click at [281, 360] on input at bounding box center [321, 365] width 377 height 46
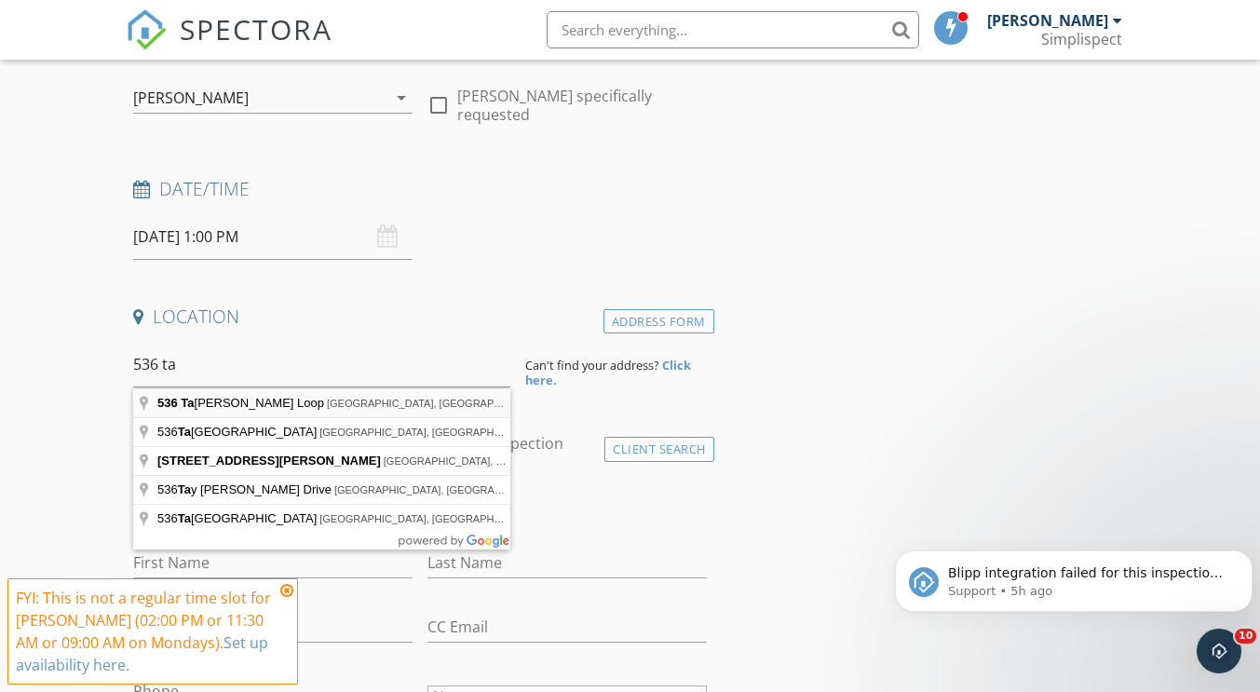
type input "536 Talisi Loop, St. Cloud, FL, USA"
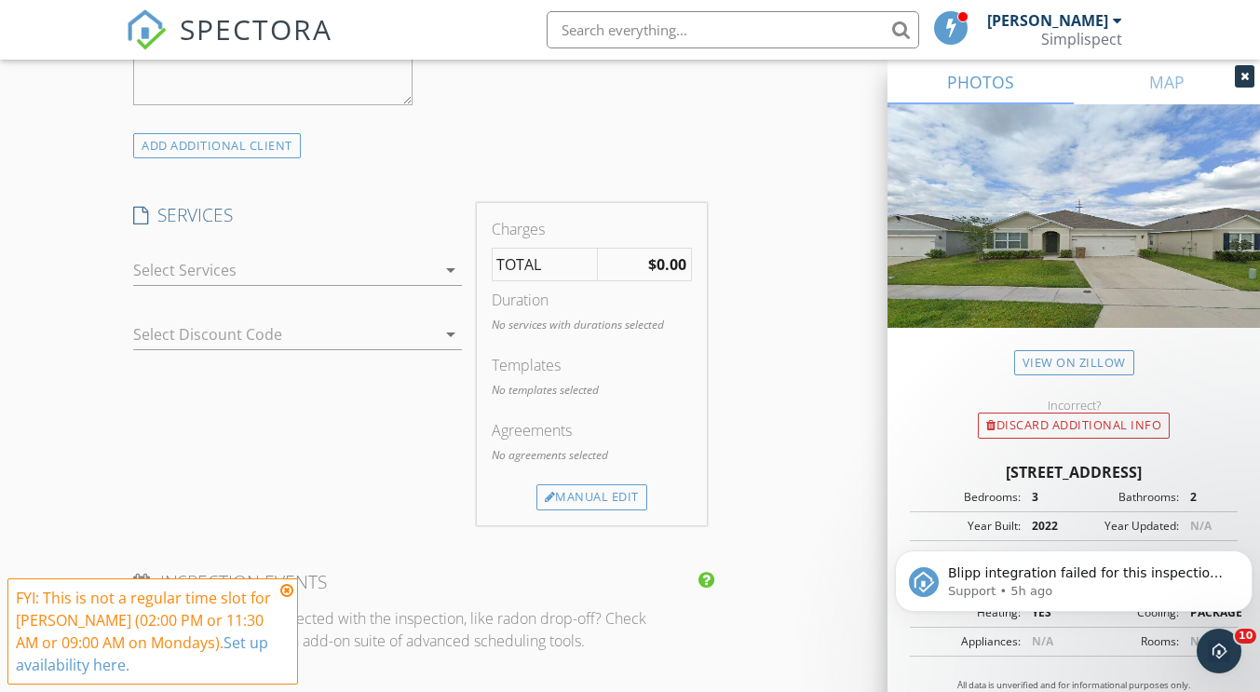
scroll to position [1397, 0]
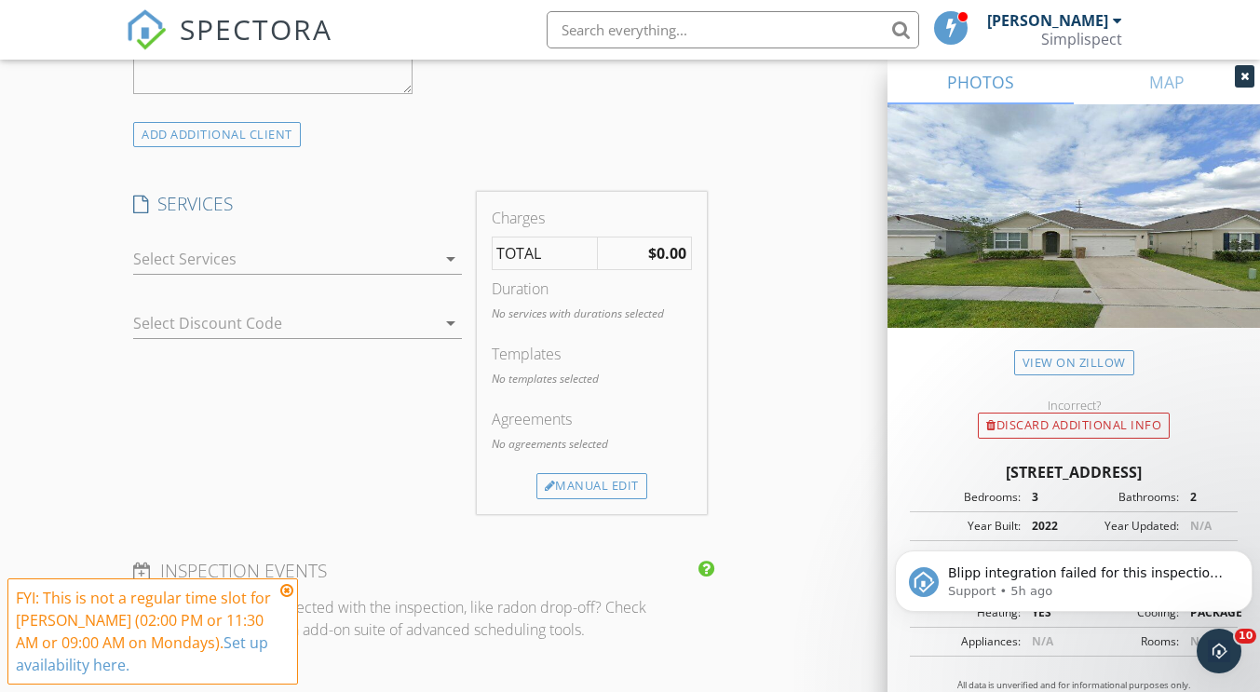
click at [187, 261] on div at bounding box center [284, 259] width 302 height 30
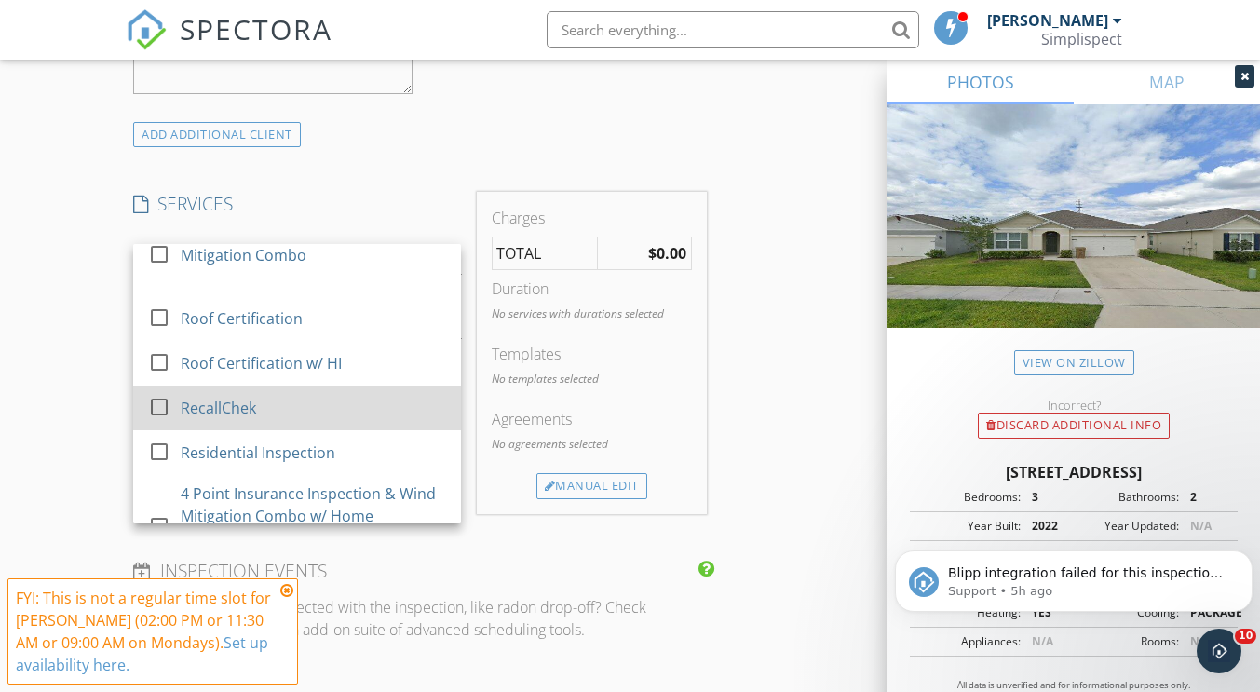
scroll to position [466, 0]
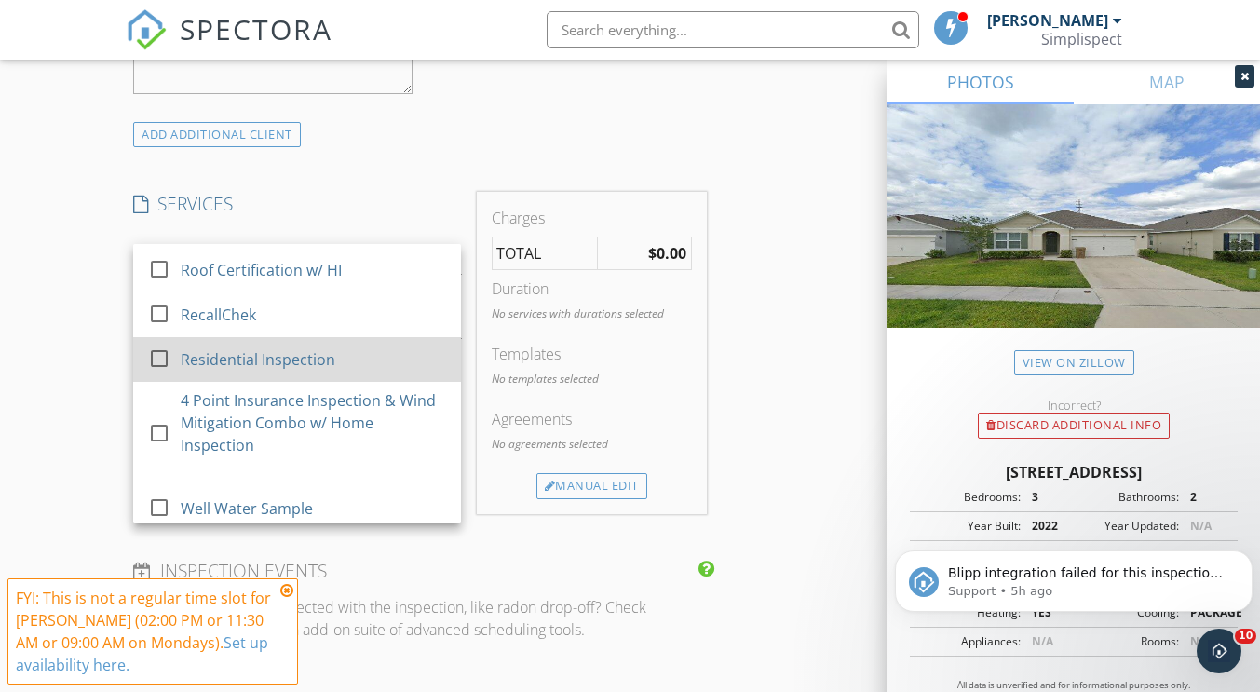
click at [156, 360] on div at bounding box center [159, 359] width 32 height 32
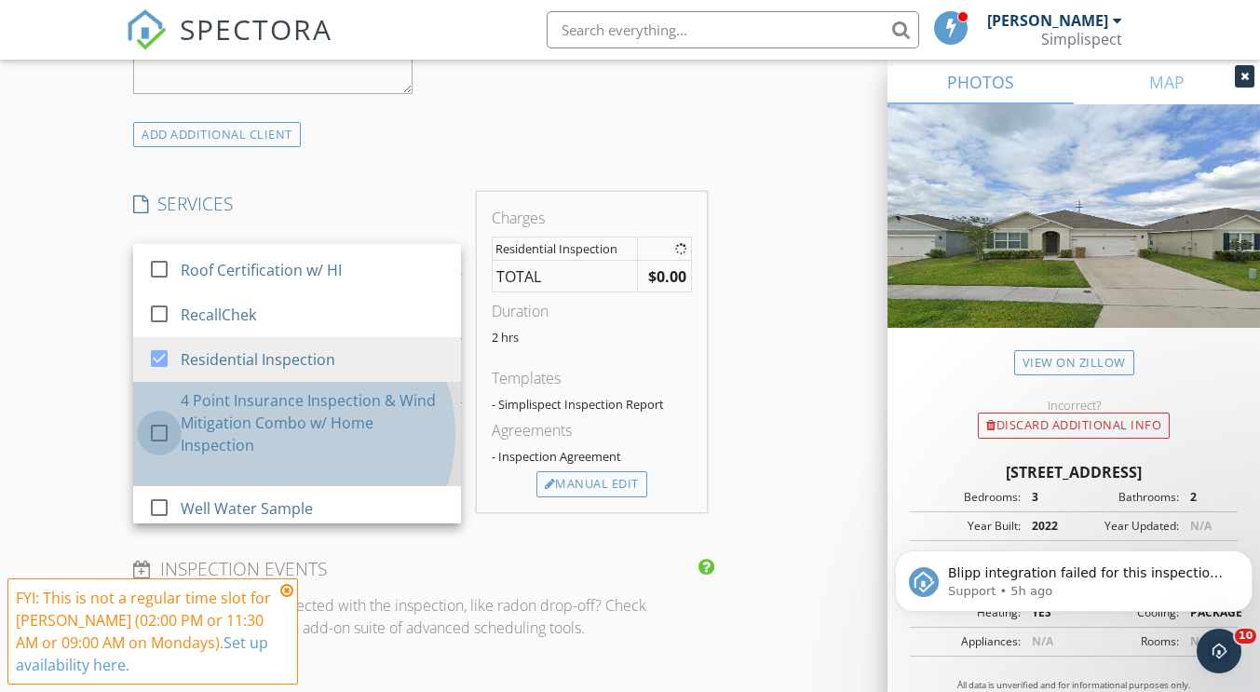
click at [159, 432] on div at bounding box center [159, 433] width 32 height 32
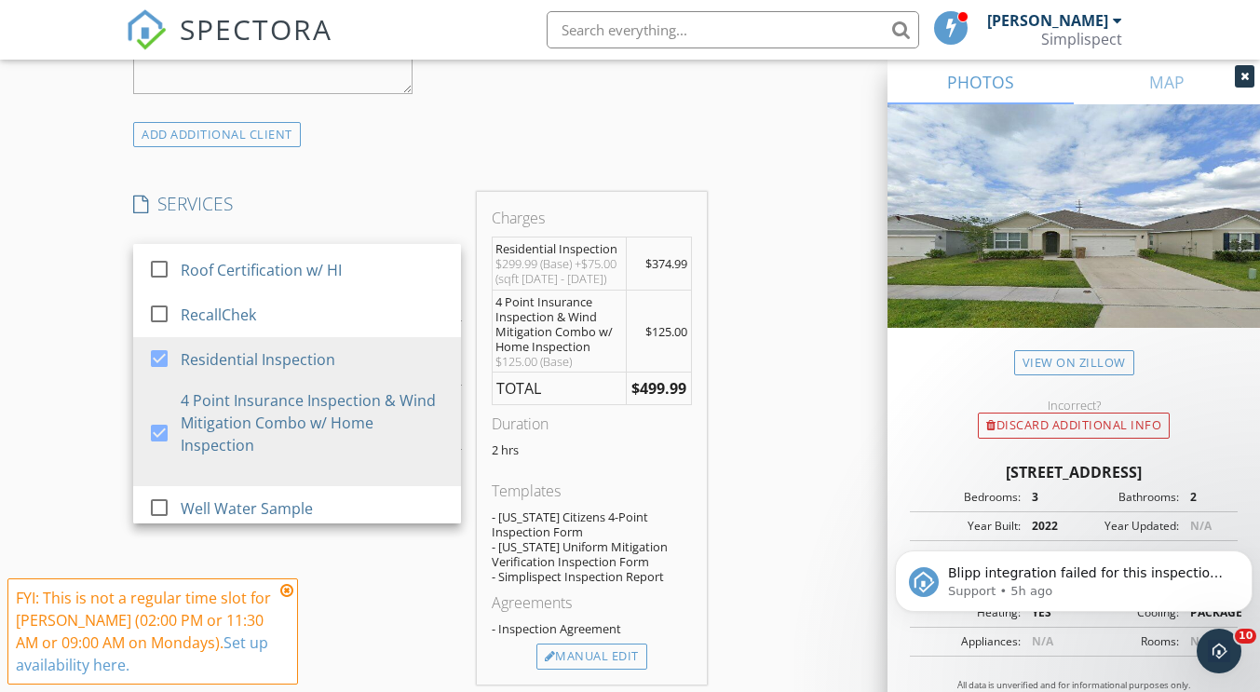
click at [95, 414] on div "New Inspection Click here to use the New Order Form INSPECTOR(S) check_box Jess…" at bounding box center [630, 537] width 1260 height 3650
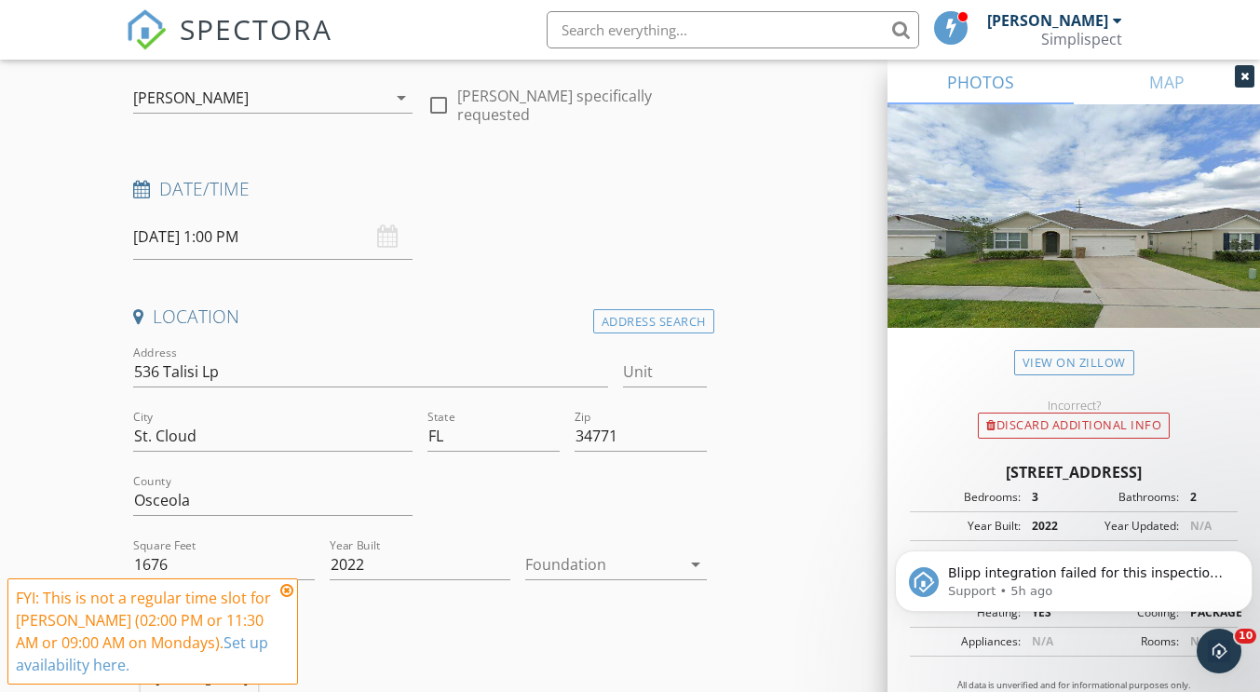
scroll to position [0, 0]
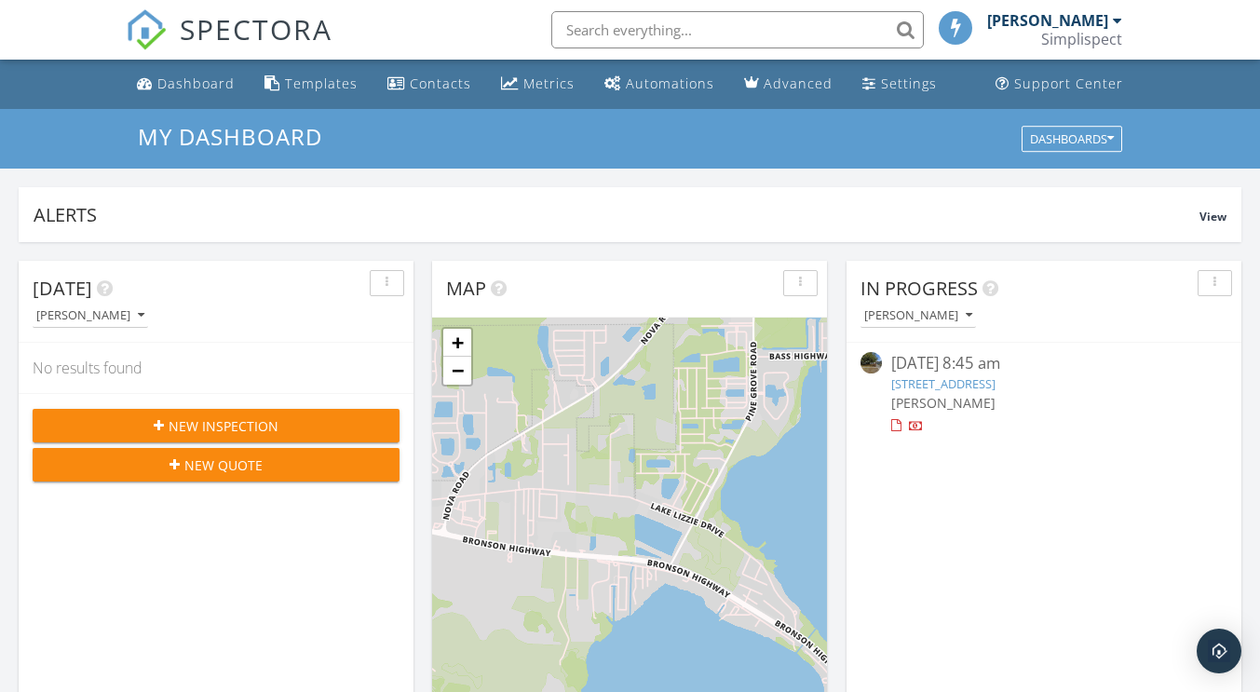
click at [245, 428] on span "New Inspection" at bounding box center [224, 426] width 110 height 20
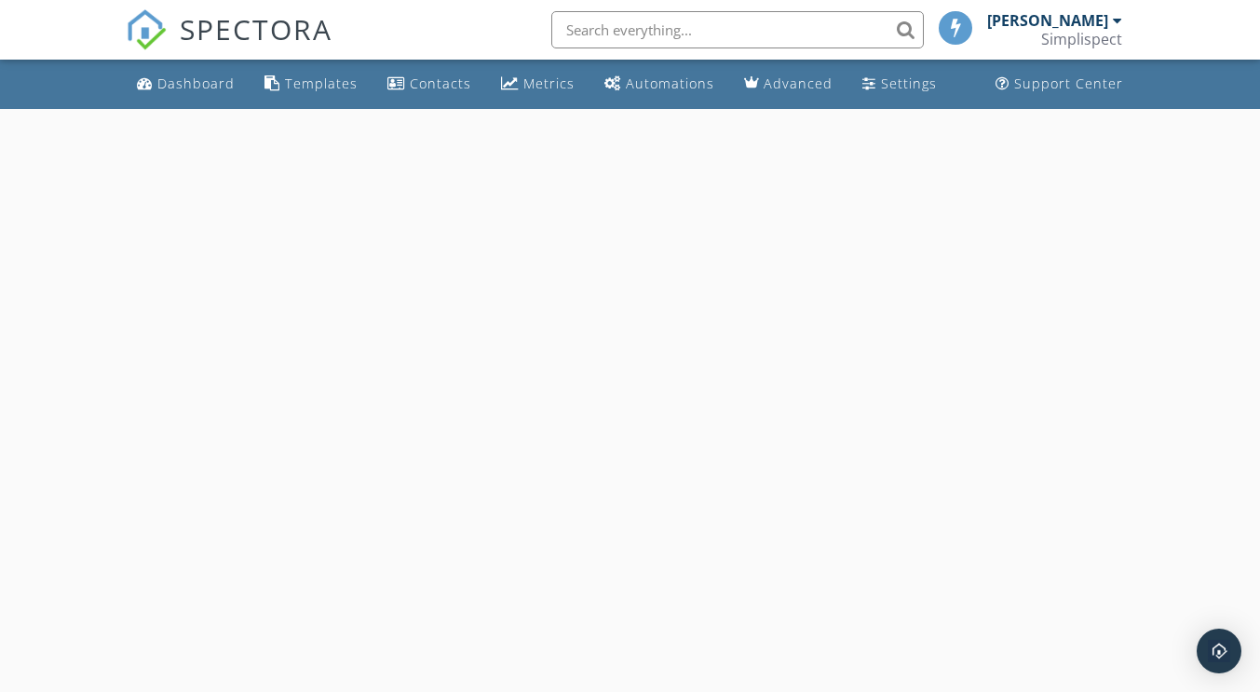
select select "8"
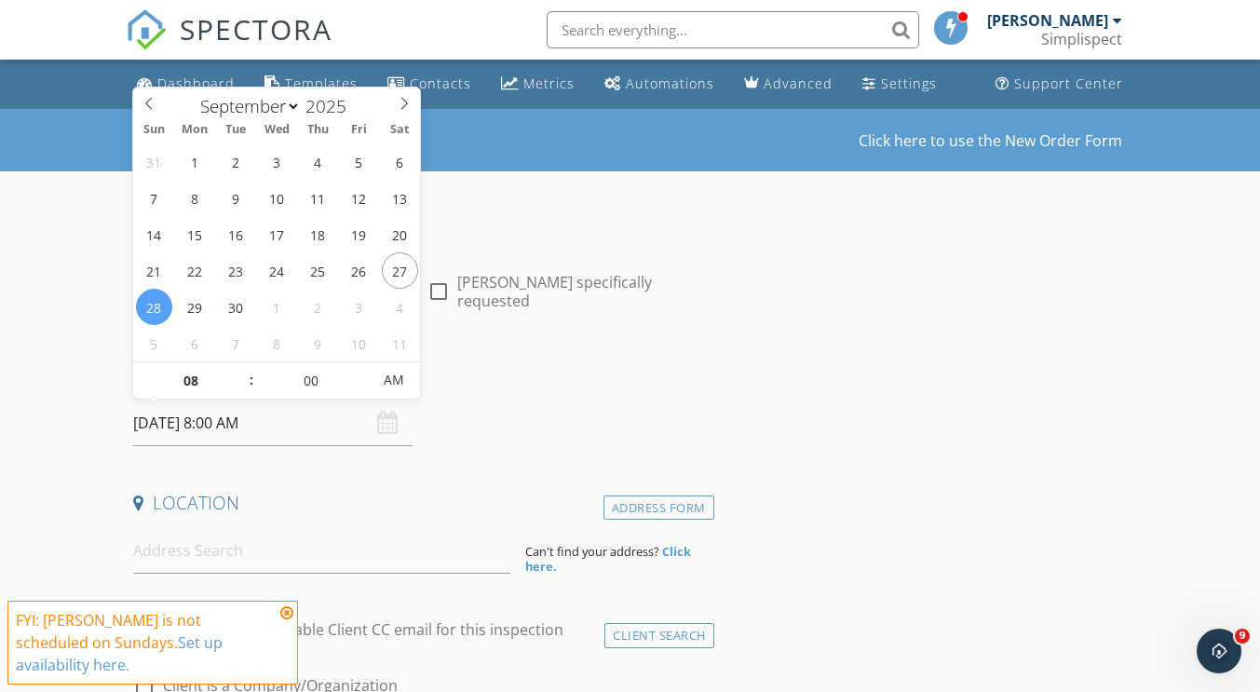
click at [294, 427] on input "[DATE] 8:00 AM" at bounding box center [272, 424] width 279 height 46
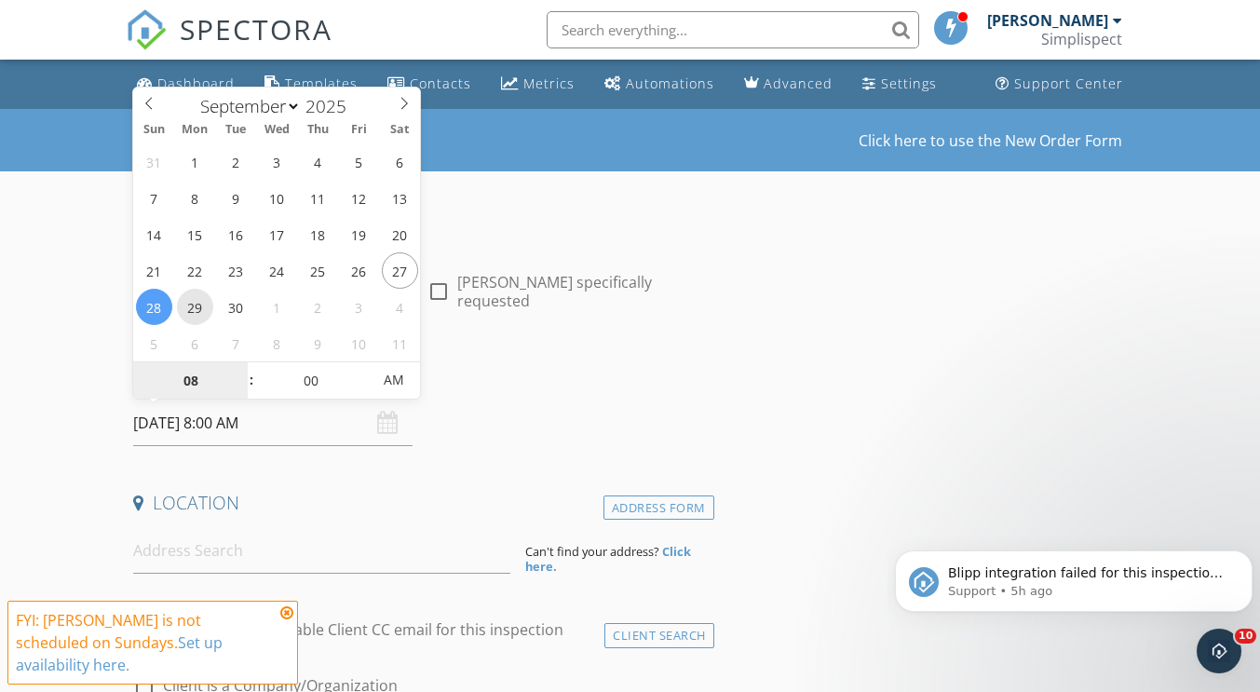
type input "[DATE] 8:00 AM"
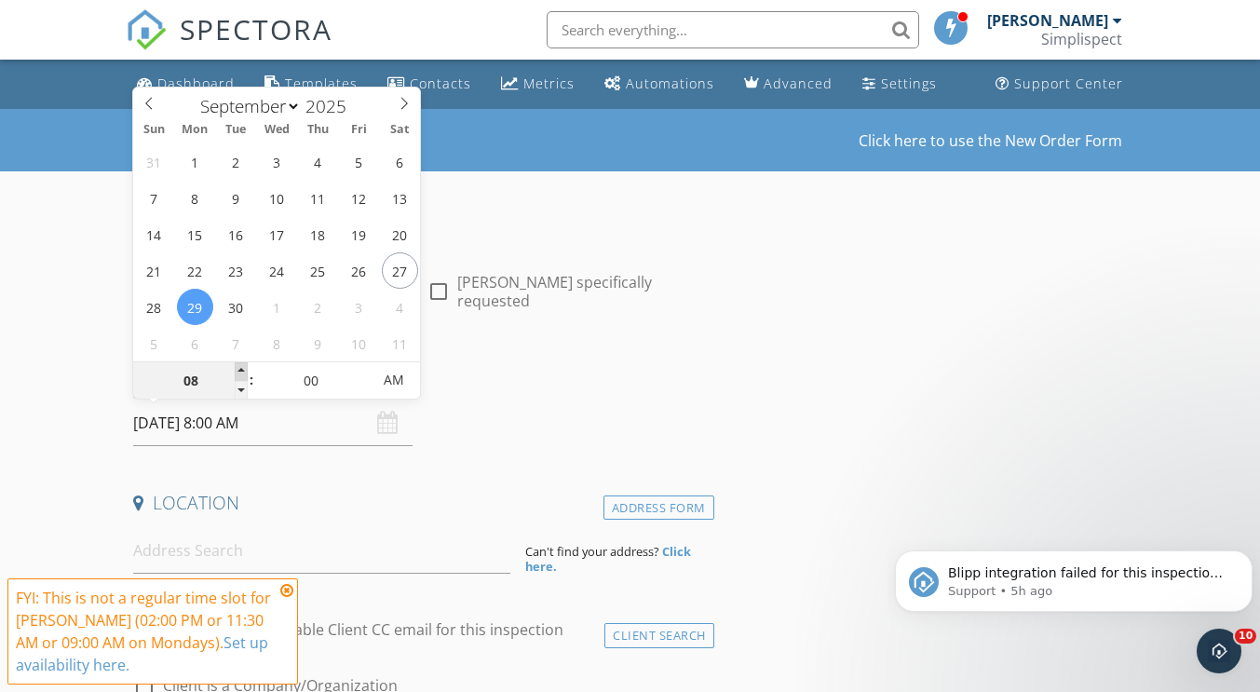
type input "09"
type input "[DATE] 9:00 AM"
click at [239, 370] on span at bounding box center [241, 371] width 13 height 19
type input "10"
type input "[DATE] 10:00 AM"
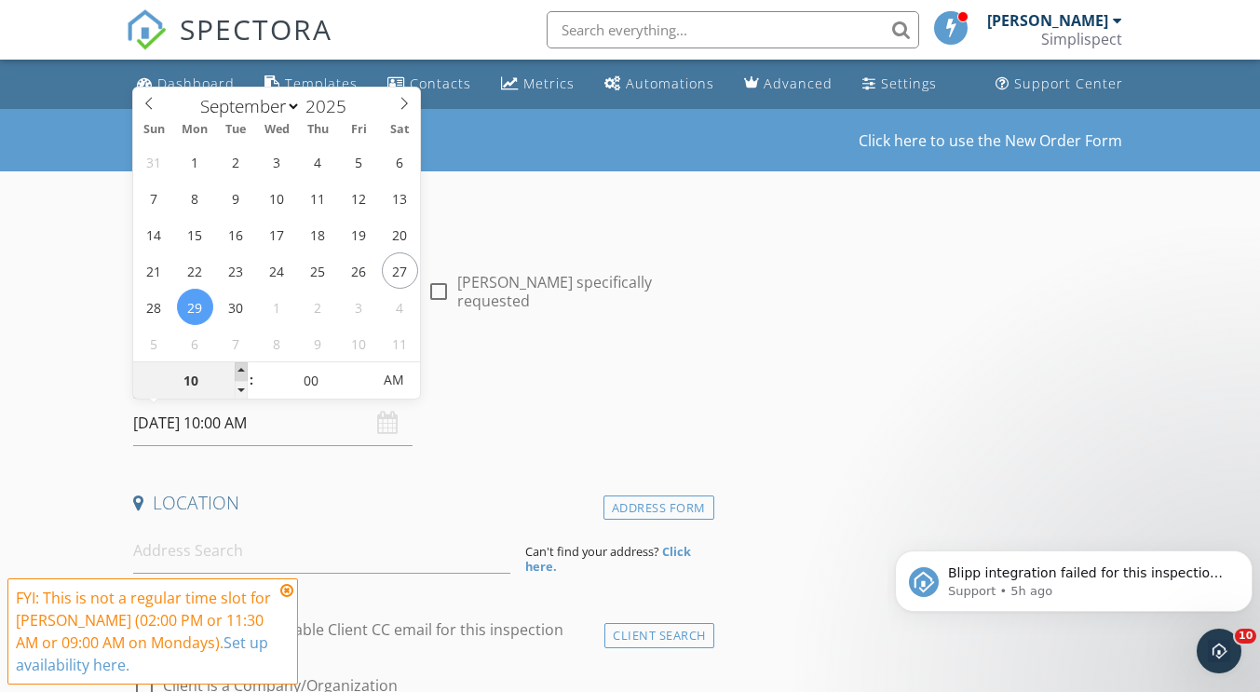
click at [239, 370] on span at bounding box center [241, 371] width 13 height 19
type input "11"
type input "[DATE] 11:00 AM"
click at [239, 370] on span at bounding box center [241, 371] width 13 height 19
type input "12"
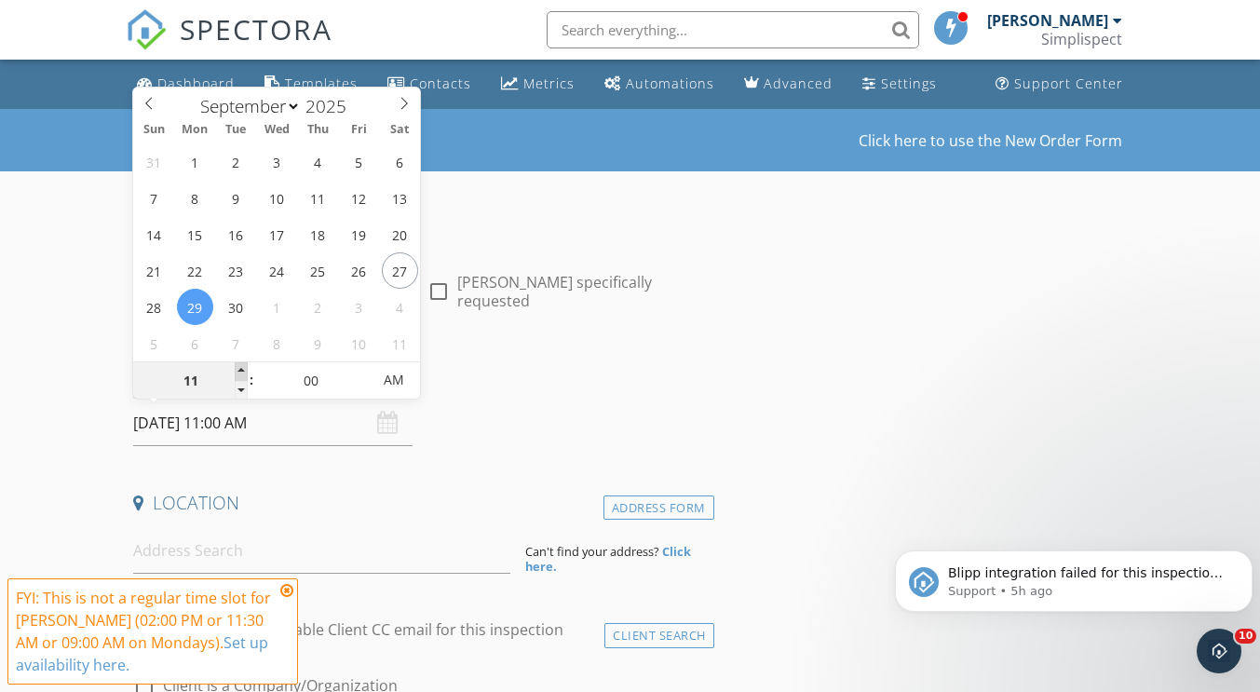
type input "[DATE] 12:00 PM"
click at [239, 370] on span at bounding box center [241, 371] width 13 height 19
type input "01"
type input "[DATE] 1:00 PM"
click at [239, 370] on span at bounding box center [241, 371] width 13 height 19
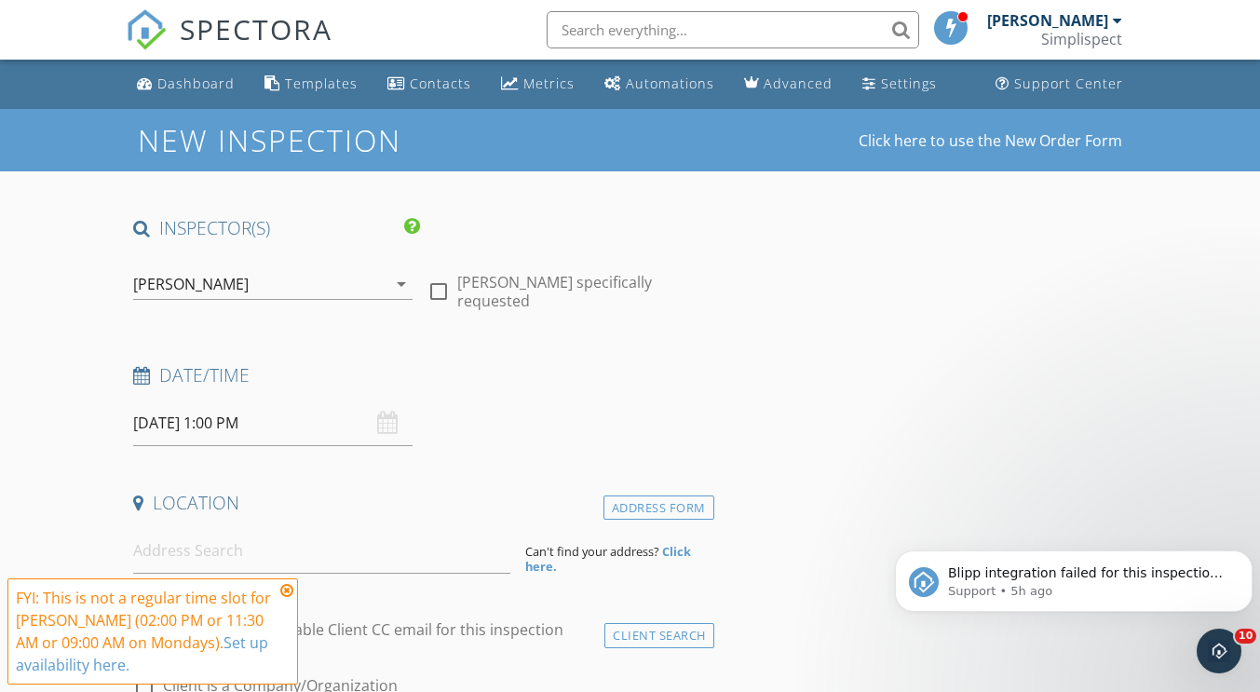
scroll to position [93, 0]
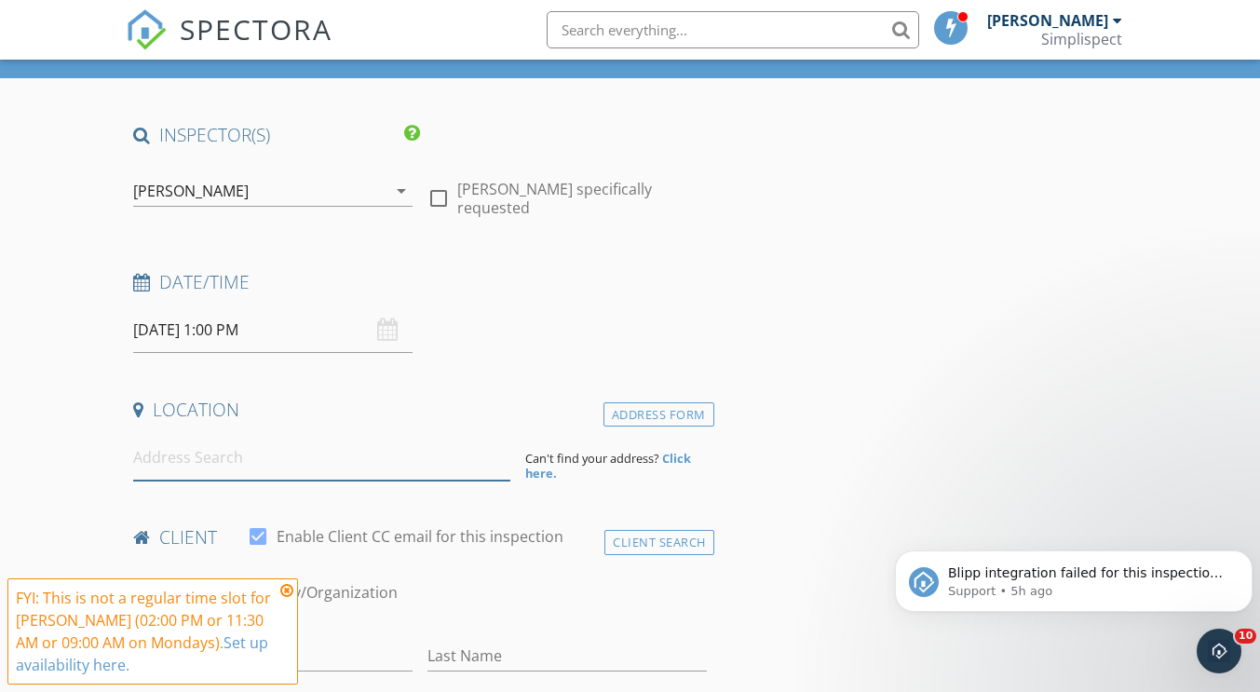
click at [175, 462] on input at bounding box center [321, 458] width 377 height 46
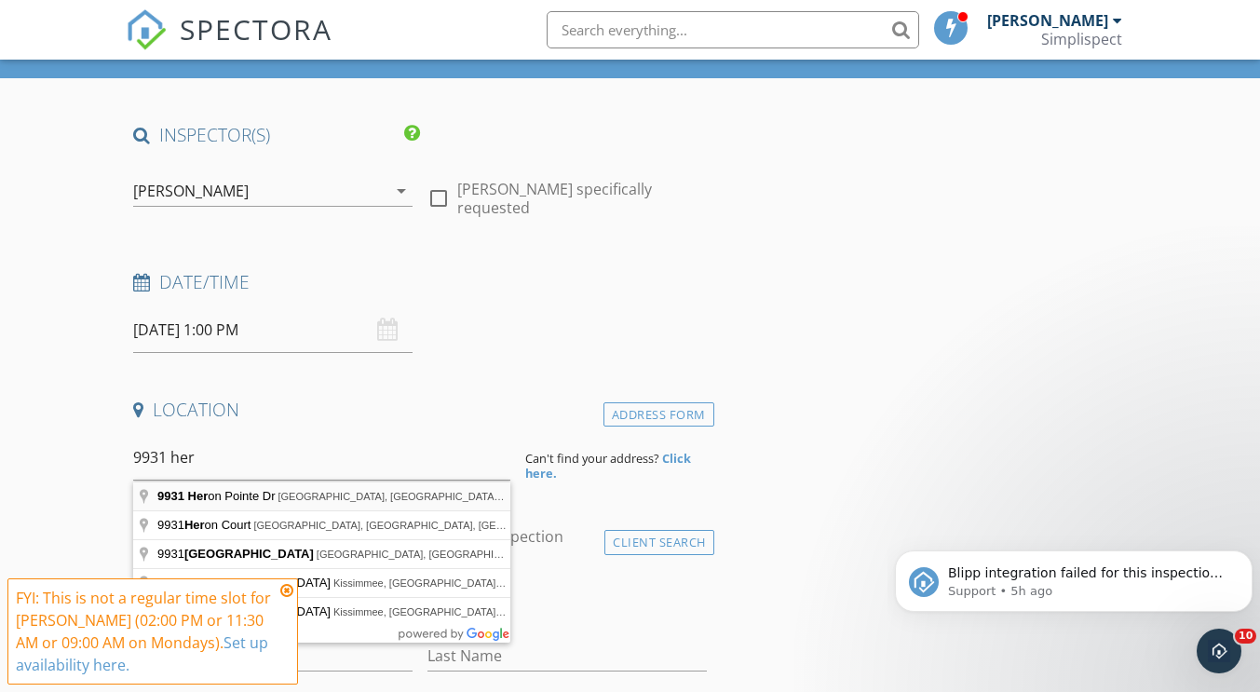
type input "[STREET_ADDRESS]"
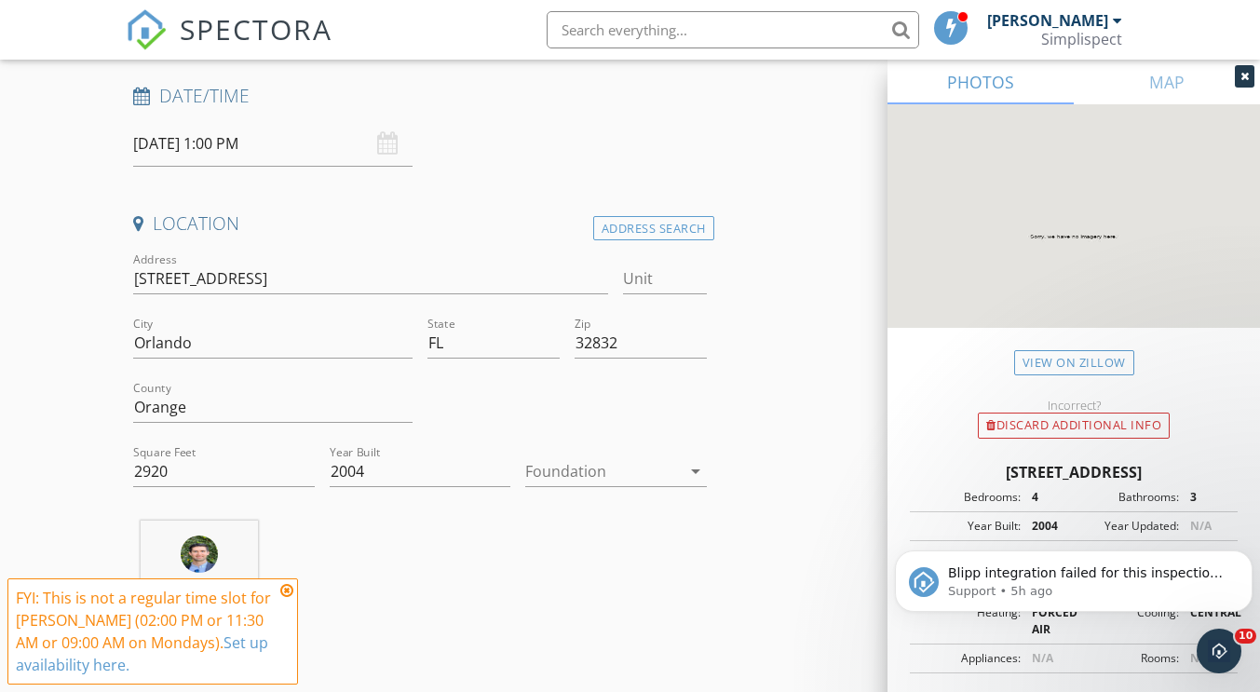
scroll to position [373, 0]
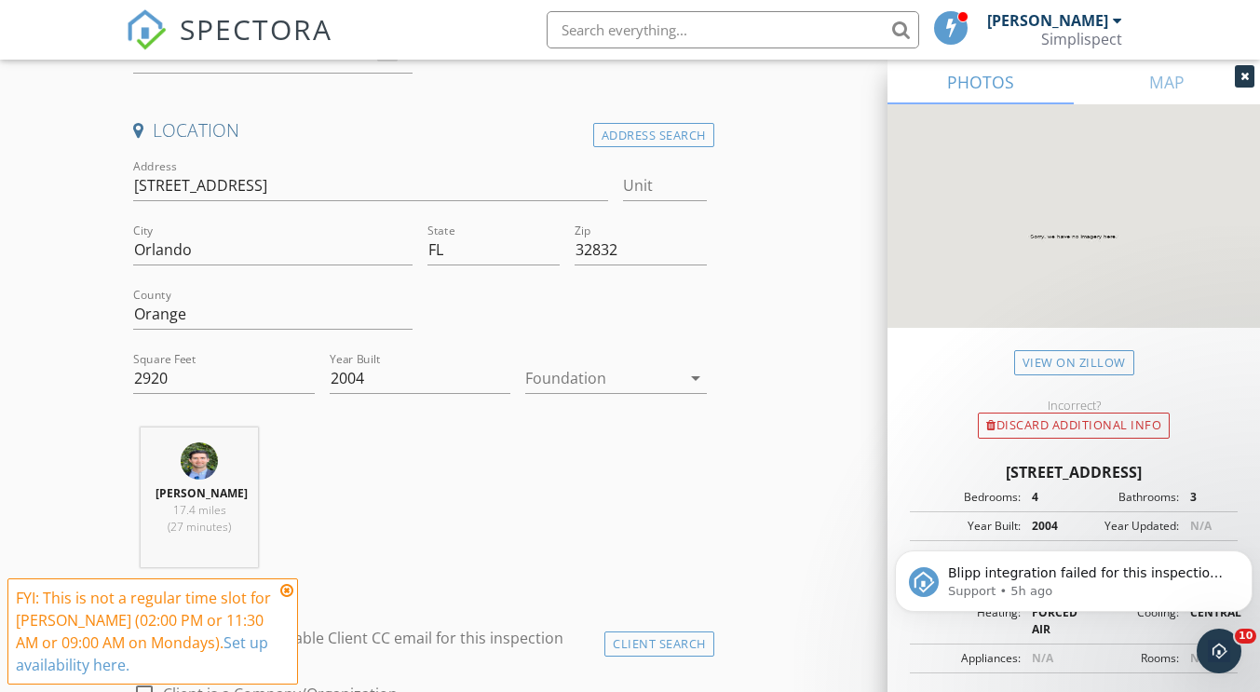
click at [574, 372] on div at bounding box center [602, 378] width 155 height 30
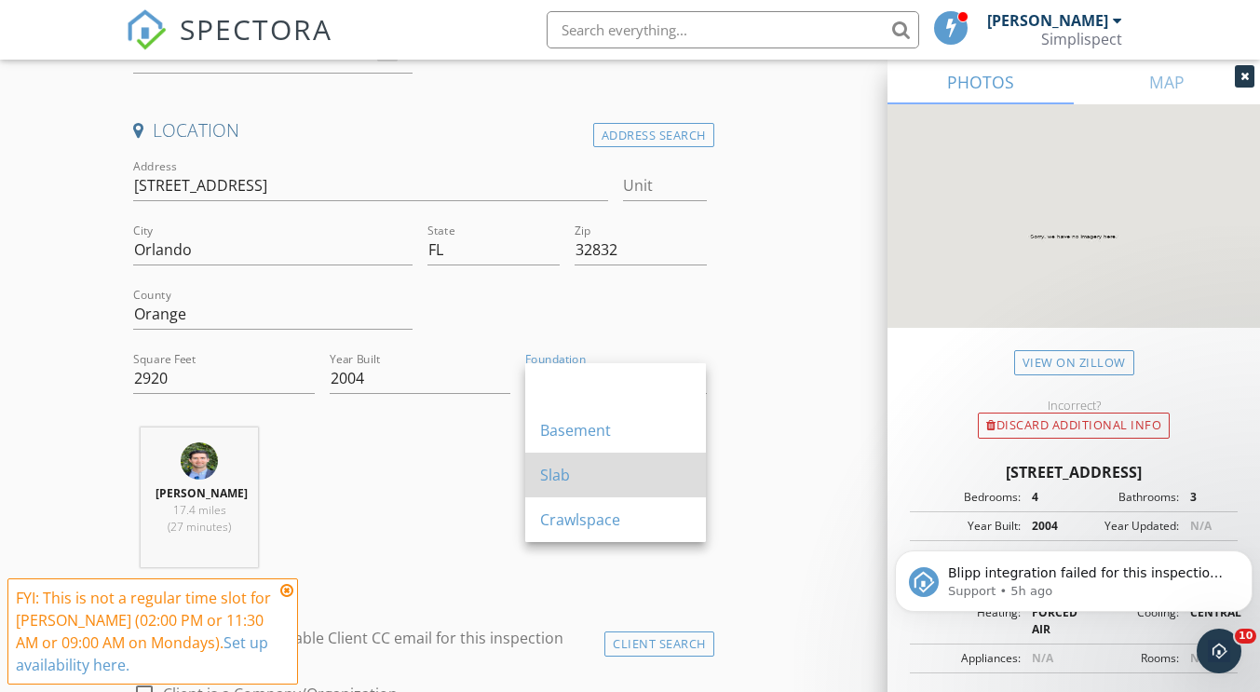
click at [583, 471] on div "Slab" at bounding box center [615, 475] width 151 height 22
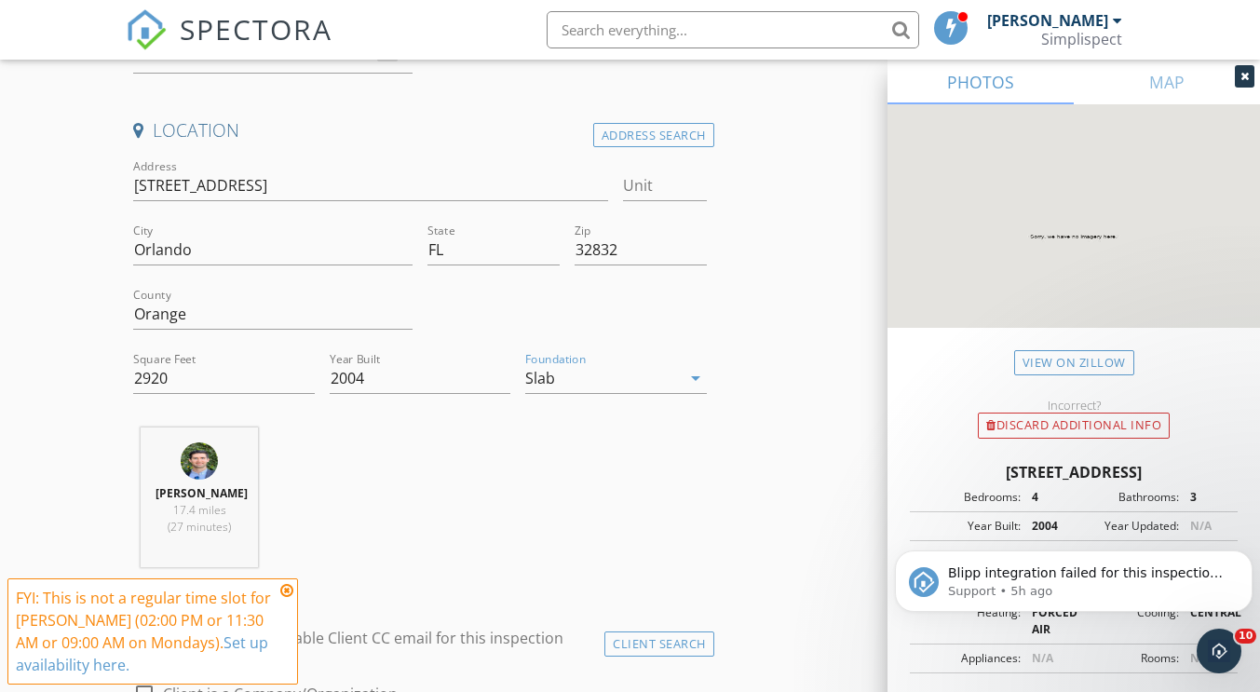
scroll to position [838, 0]
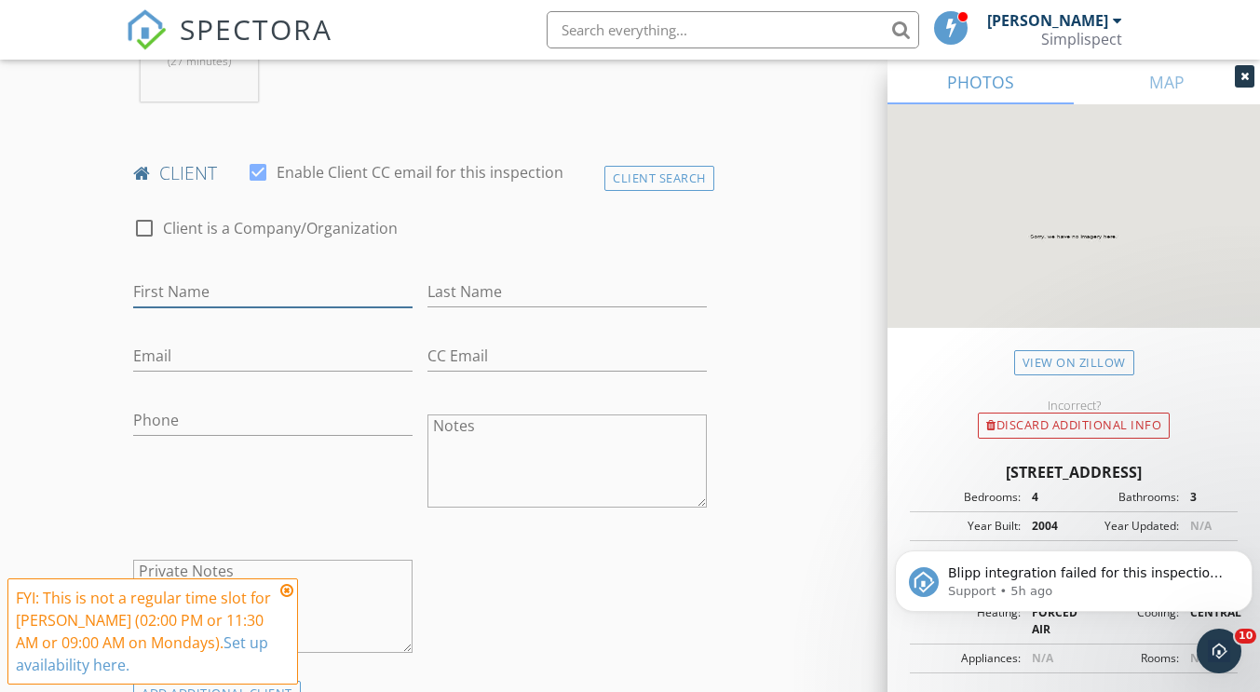
click at [267, 288] on input "First Name" at bounding box center [272, 292] width 279 height 31
type input "[PERSON_NAME]"
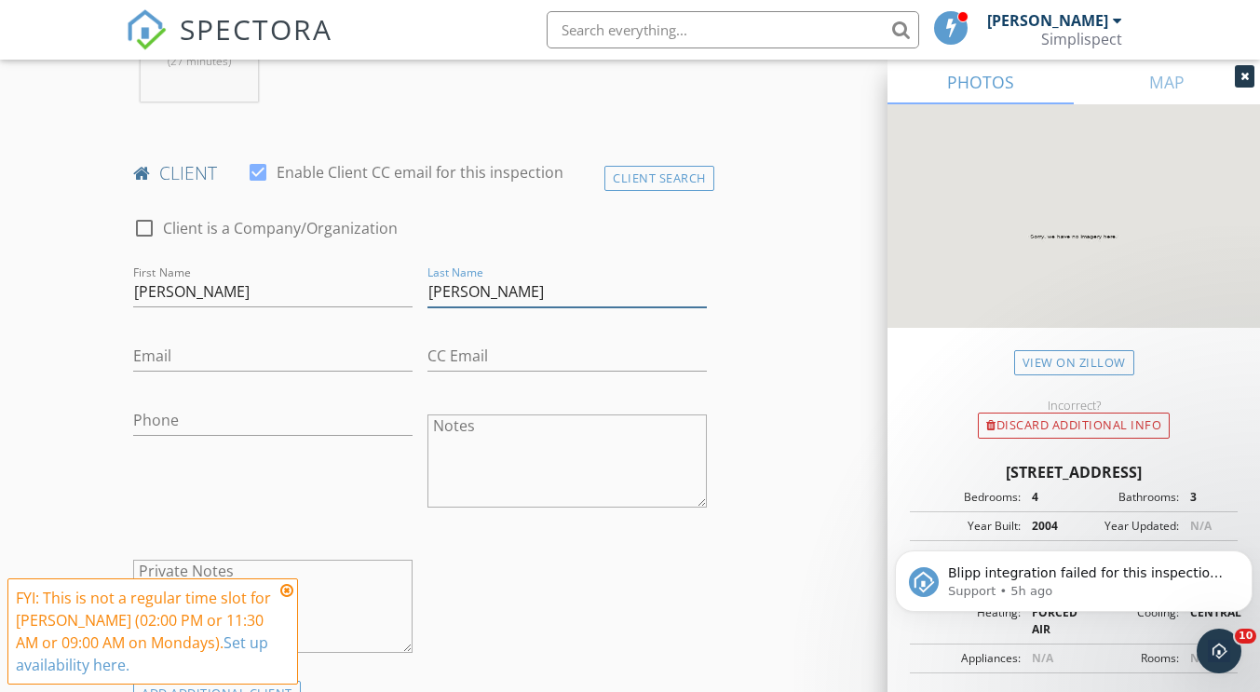
type input "[PERSON_NAME]"
click at [267, 288] on input "[PERSON_NAME]" at bounding box center [272, 292] width 279 height 31
type input "[PERSON_NAME]"
click at [229, 352] on input "Email" at bounding box center [272, 356] width 279 height 31
click at [168, 428] on input "Phone" at bounding box center [272, 420] width 279 height 31
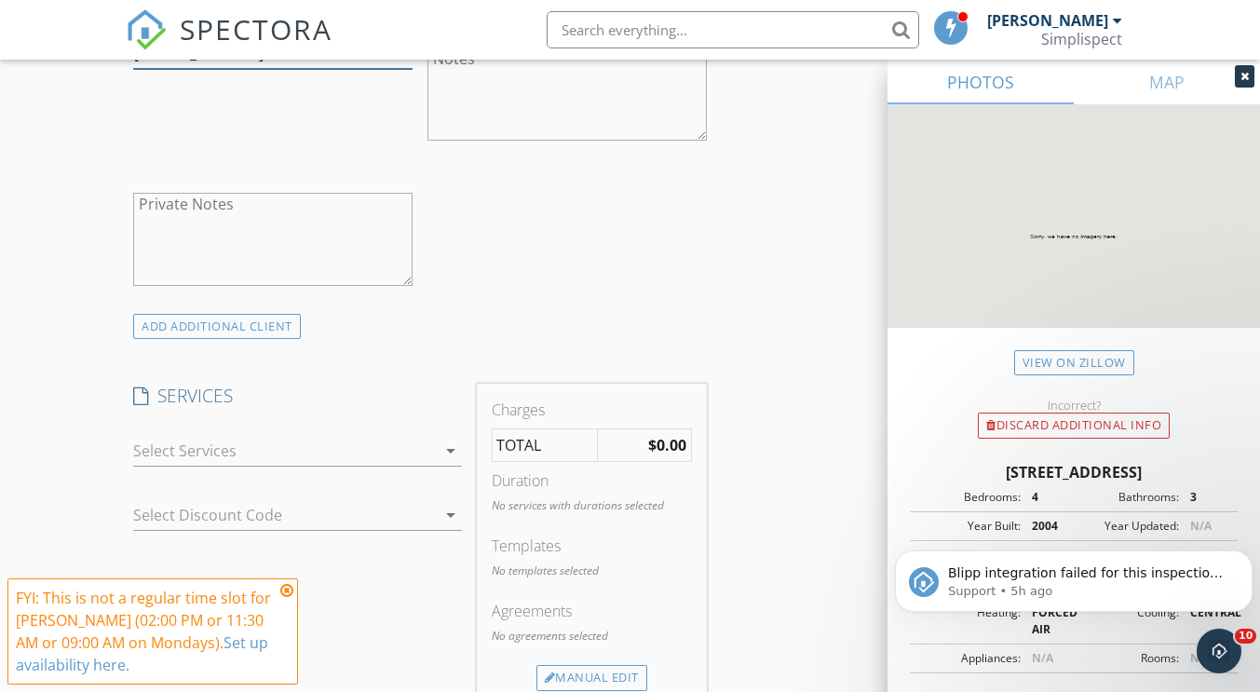
scroll to position [1211, 0]
type input "[PHONE_NUMBER]"
click at [375, 447] on div at bounding box center [284, 450] width 302 height 30
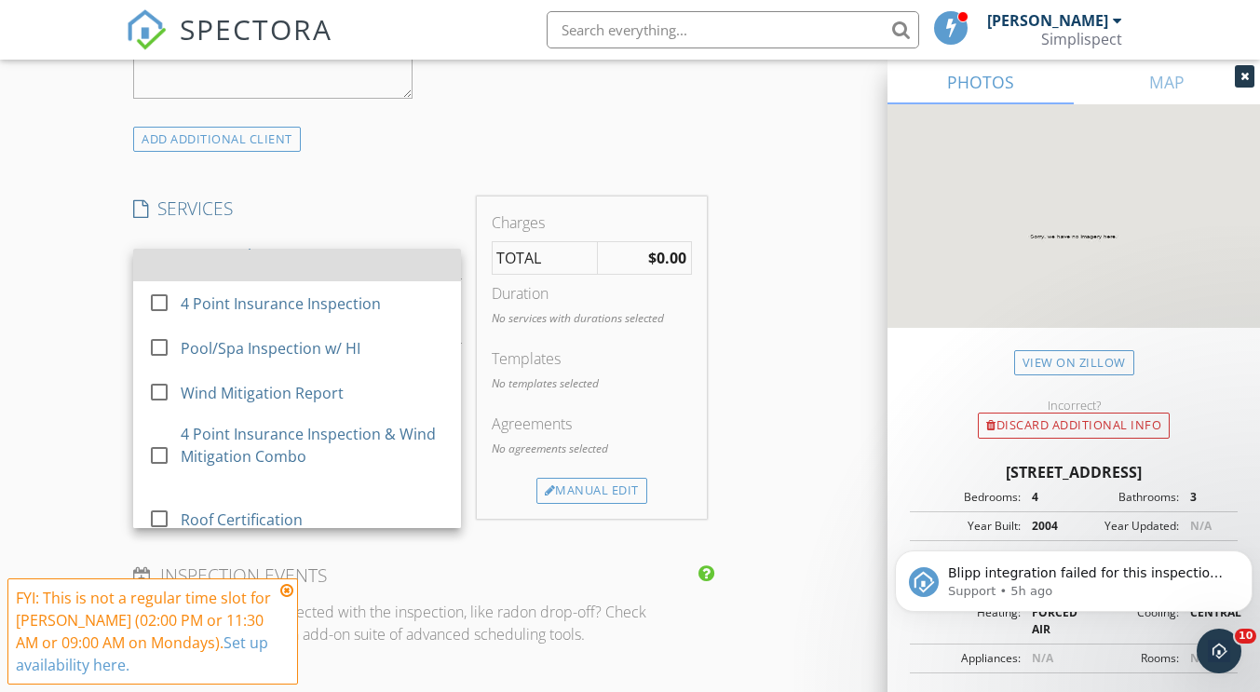
scroll to position [186, 0]
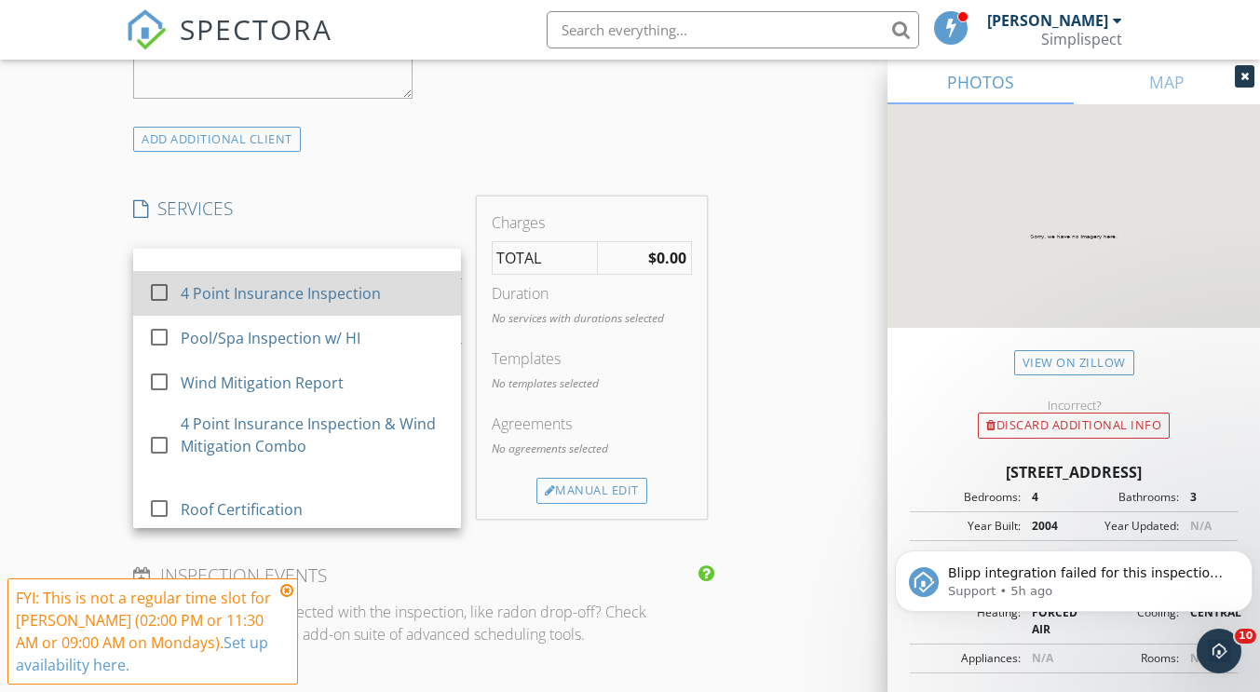
click at [320, 301] on div "4 Point Insurance Inspection" at bounding box center [281, 293] width 200 height 22
checkbox input "false"
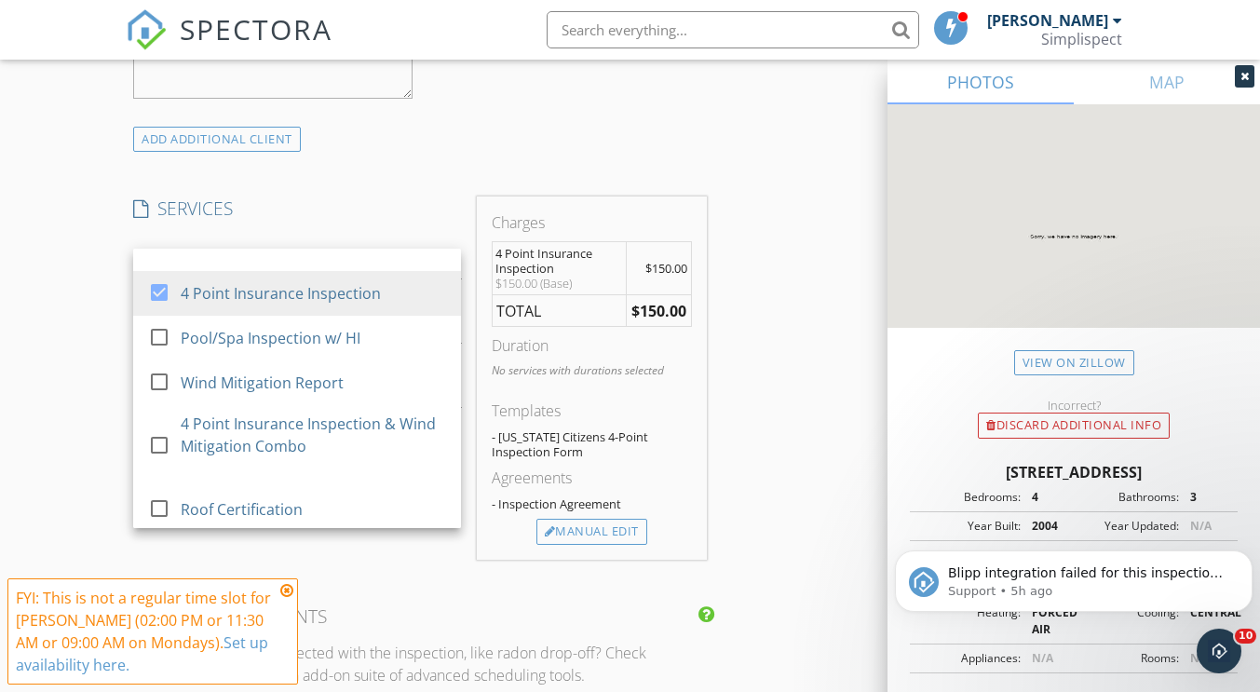
click at [751, 352] on div "INSPECTOR(S) check_box Jesse Hastings PRIMARY check_box_outline_blank Seth Hans…" at bounding box center [630, 505] width 1008 height 3373
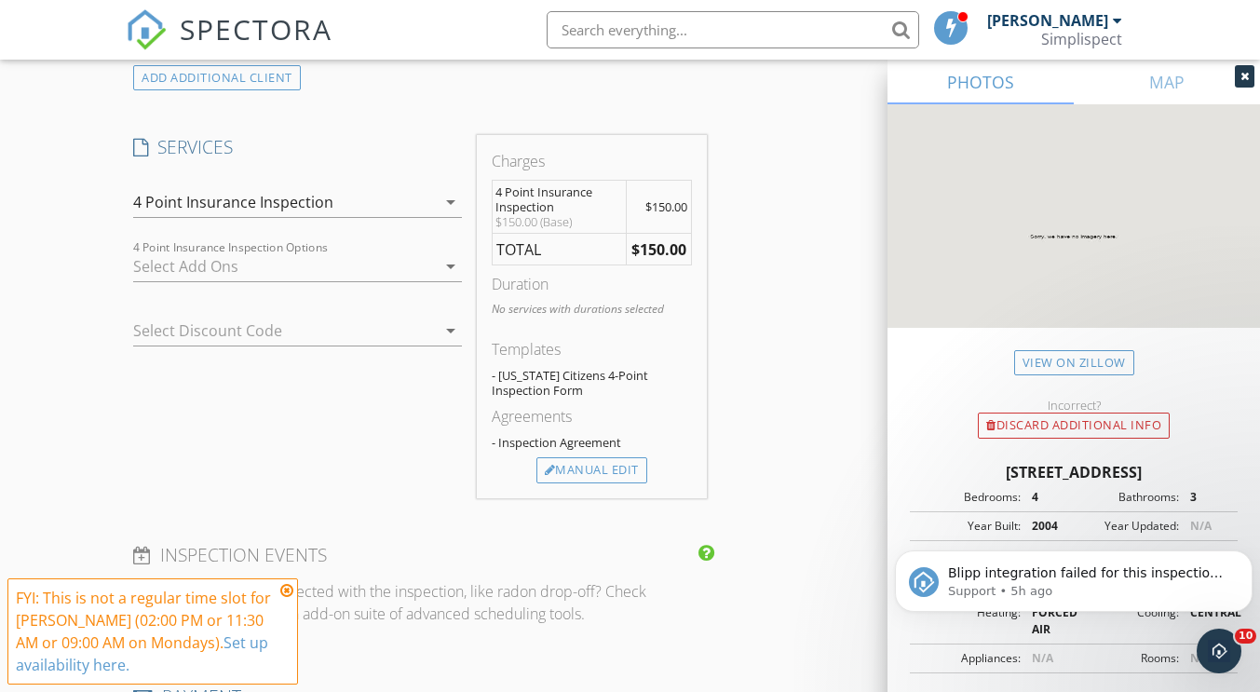
scroll to position [1451, 0]
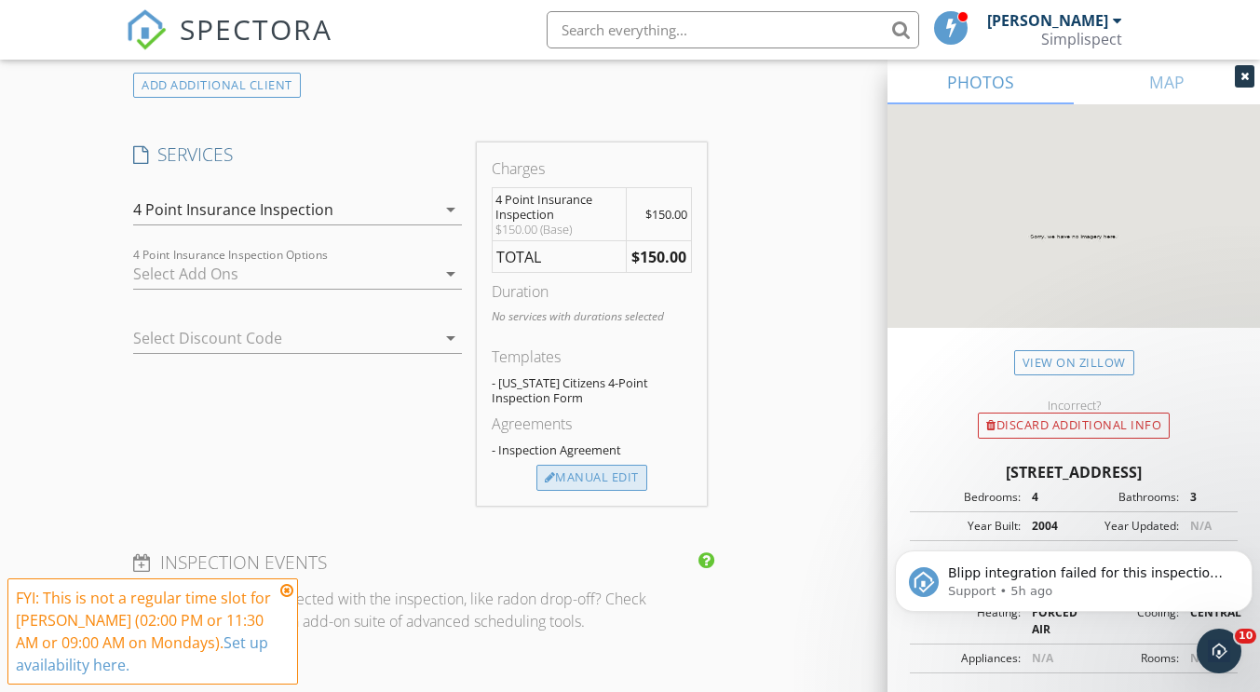
click at [605, 476] on div "Manual Edit" at bounding box center [592, 478] width 111 height 26
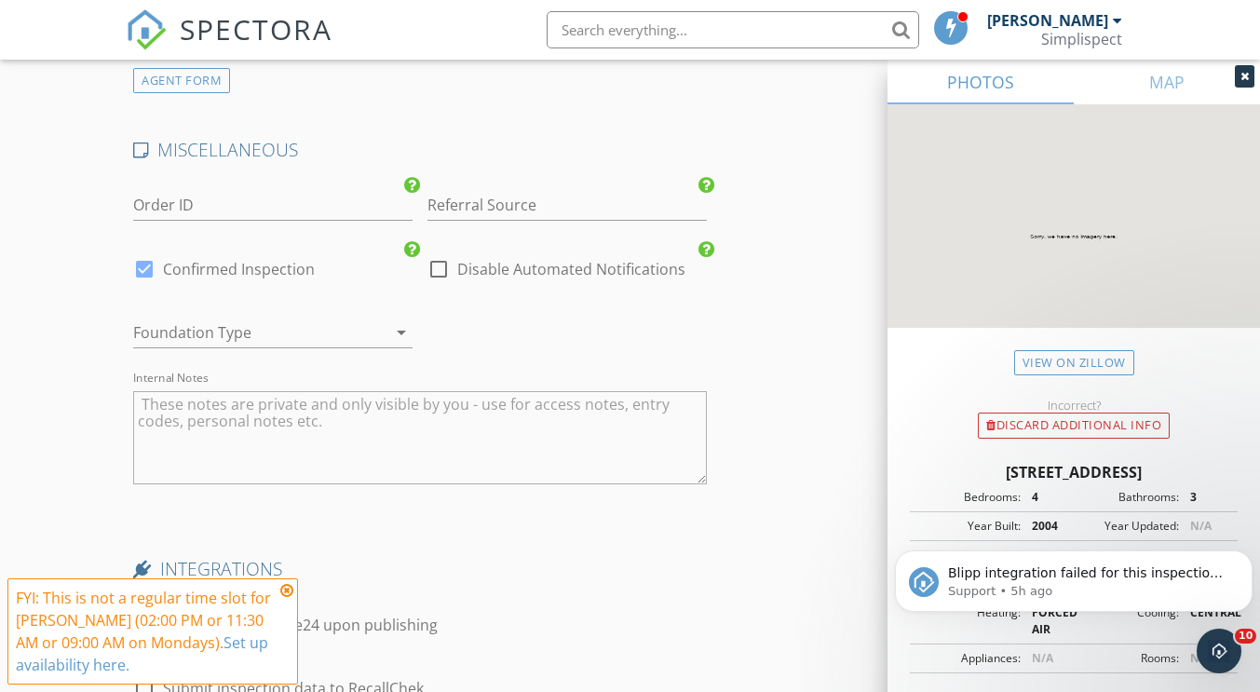
scroll to position [3121, 0]
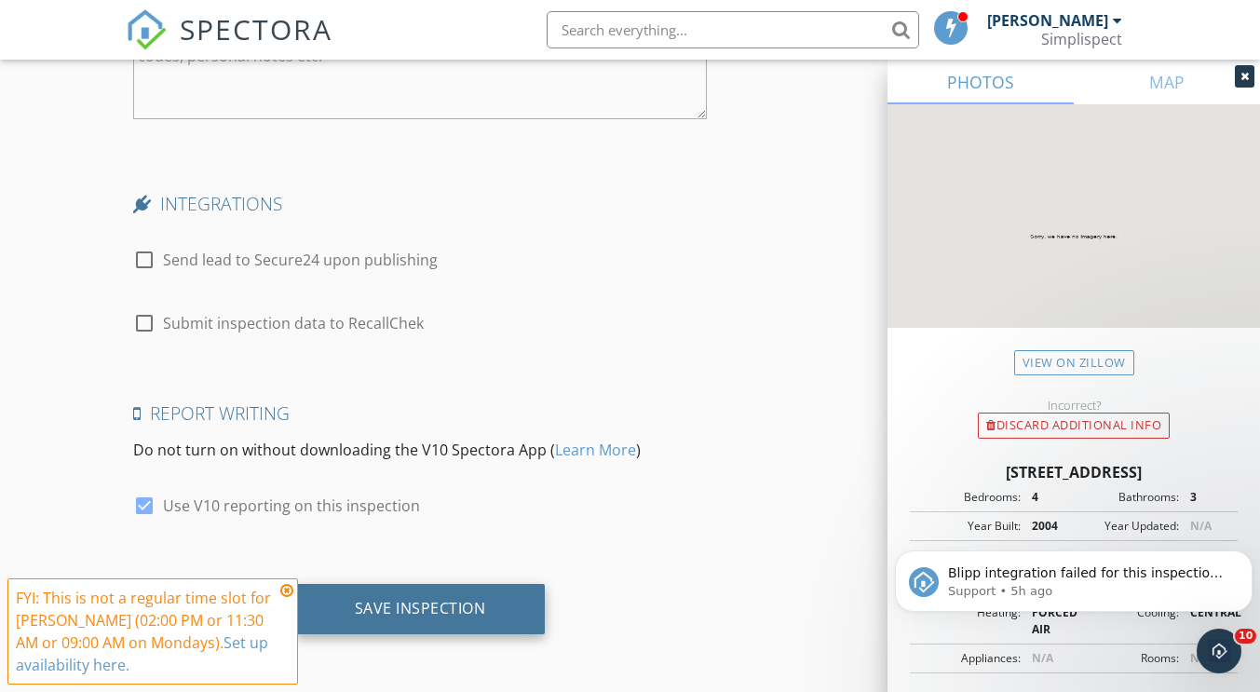
click at [527, 604] on div "Save Inspection" at bounding box center [420, 609] width 251 height 50
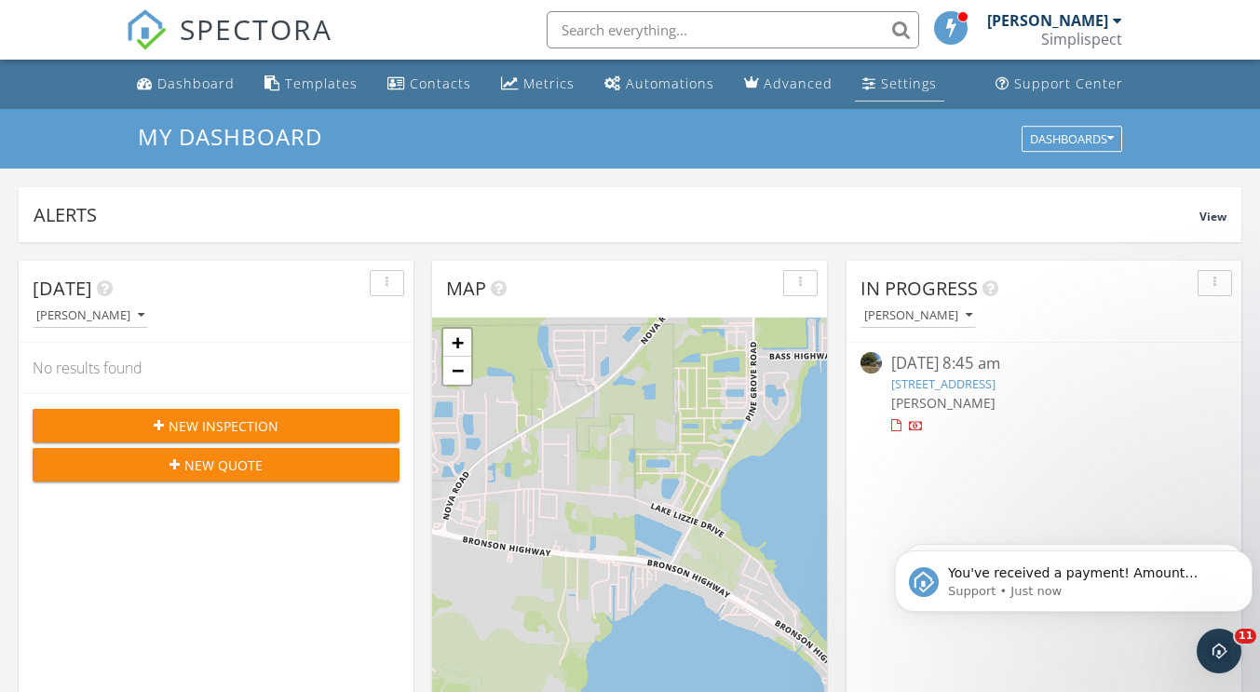
click at [899, 82] on div "Settings" at bounding box center [909, 84] width 56 height 18
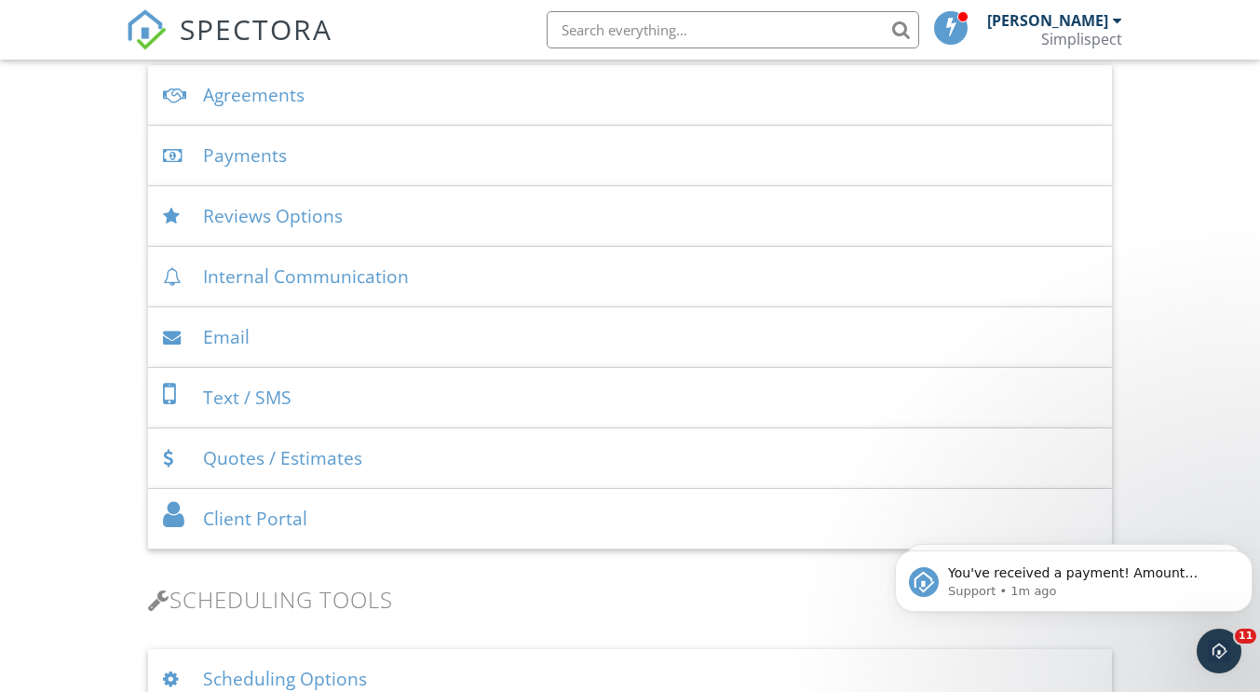
scroll to position [652, 0]
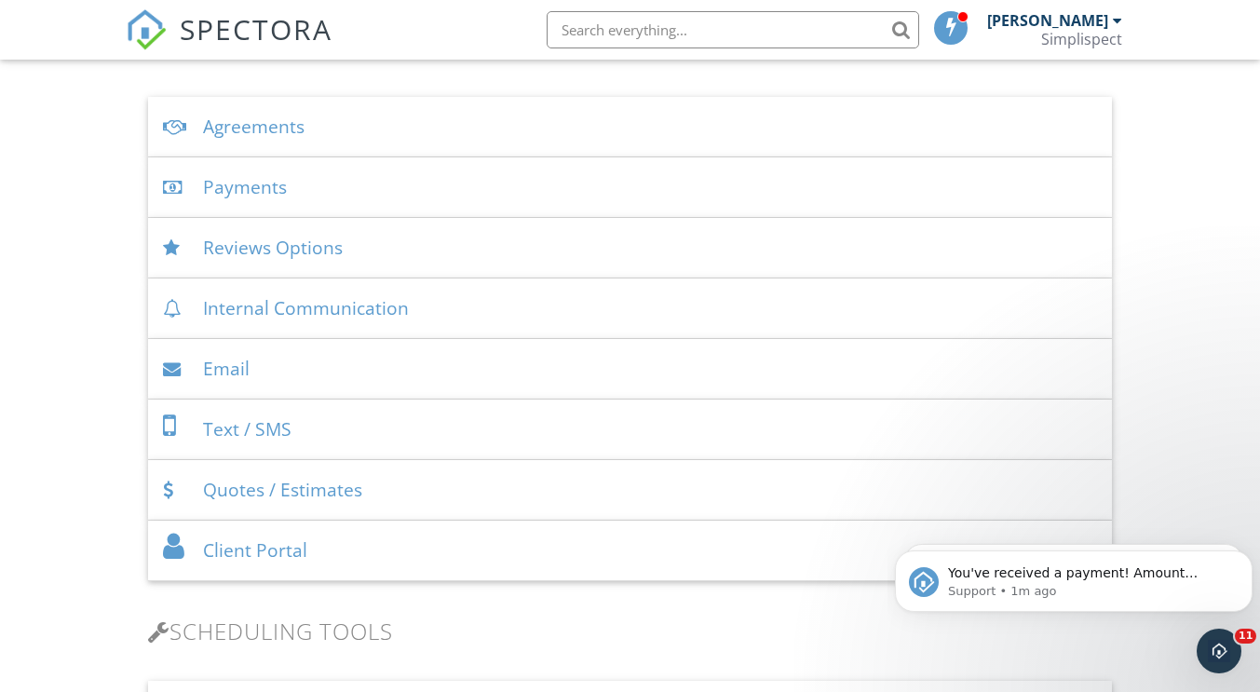
click at [269, 183] on div "Payments" at bounding box center [629, 187] width 963 height 61
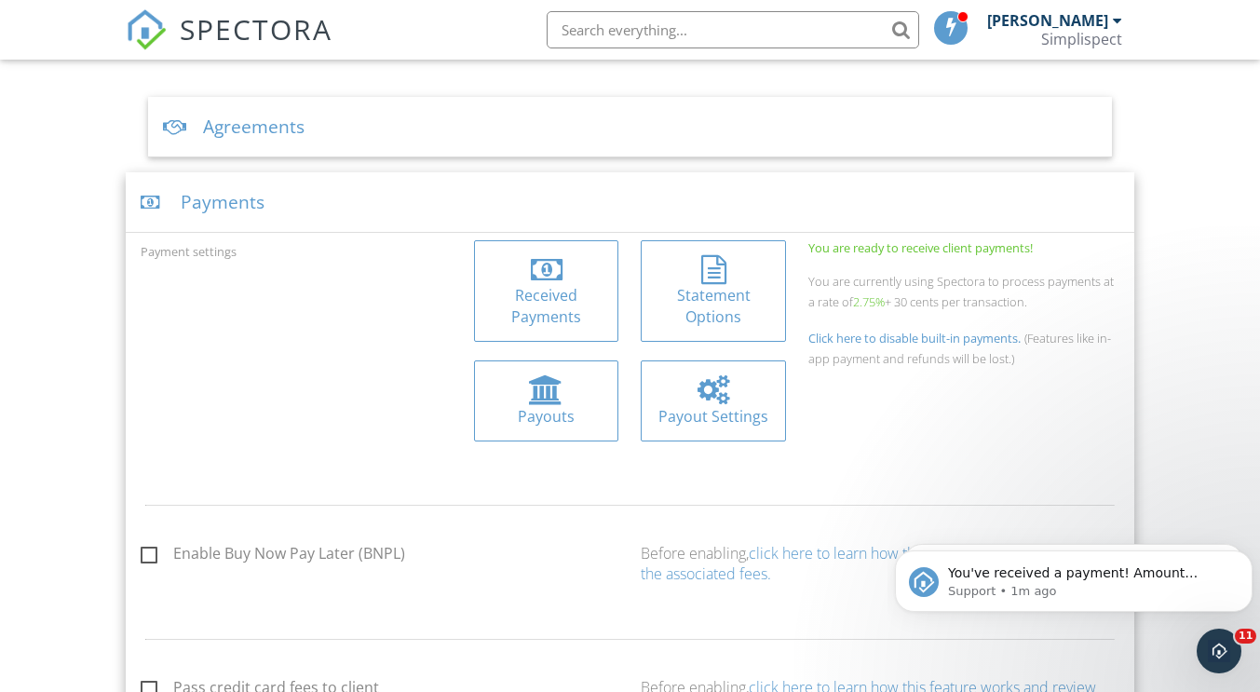
click at [596, 312] on div "Received Payments" at bounding box center [546, 306] width 115 height 42
